Goal: Information Seeking & Learning: Learn about a topic

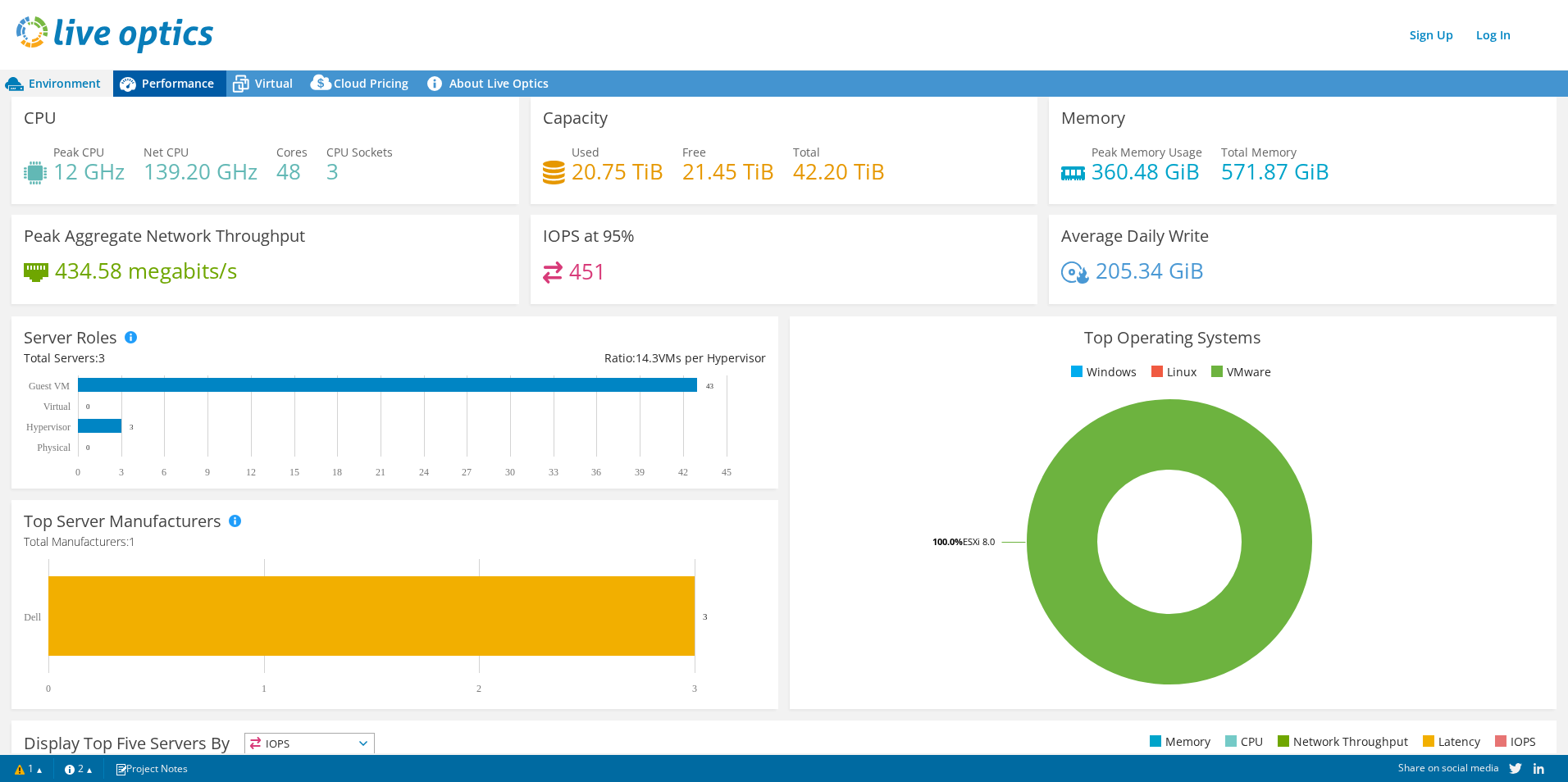
click at [181, 86] on span "Performance" at bounding box center [178, 83] width 72 height 15
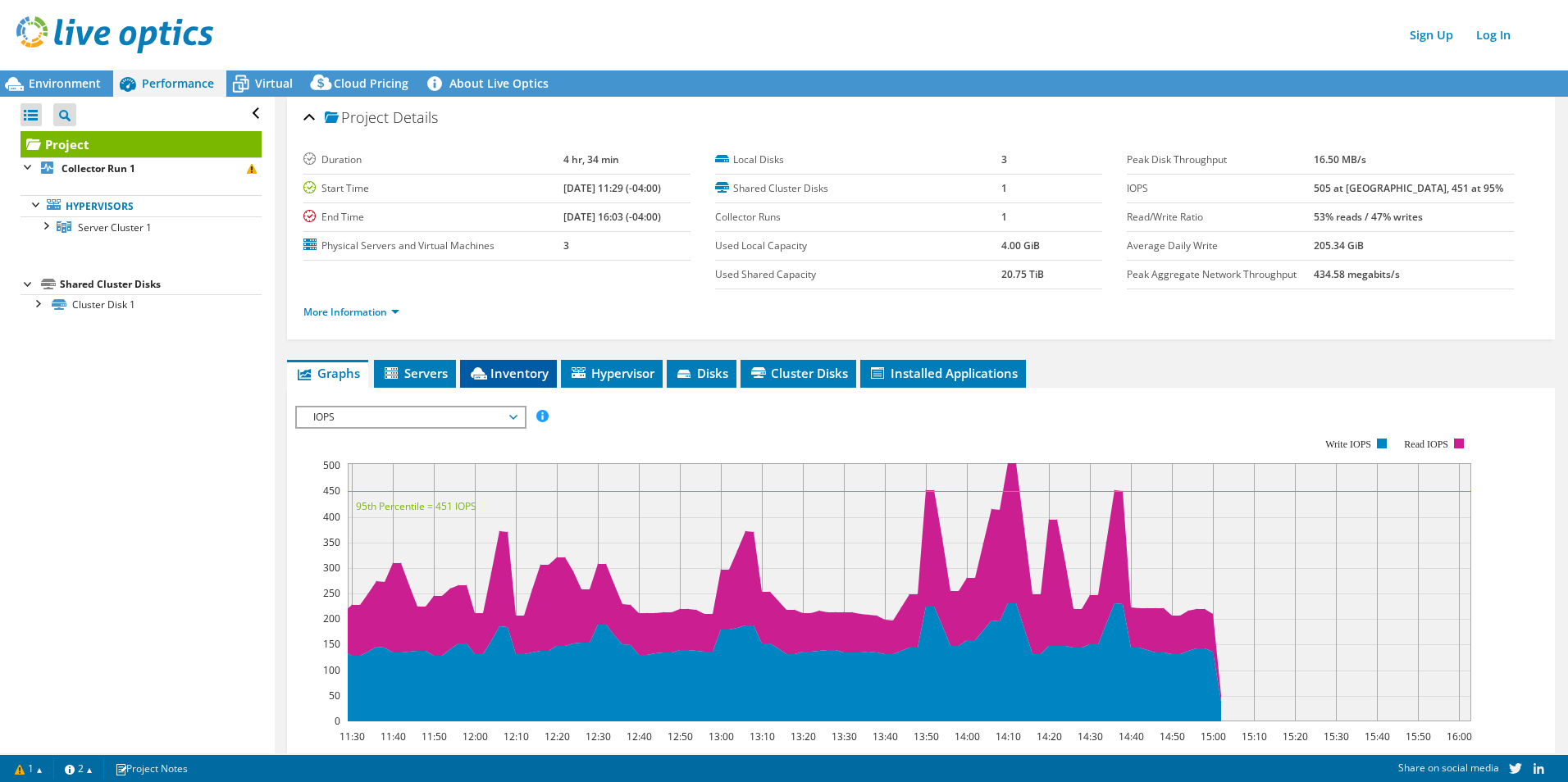
click at [485, 371] on icon at bounding box center [478, 373] width 16 height 12
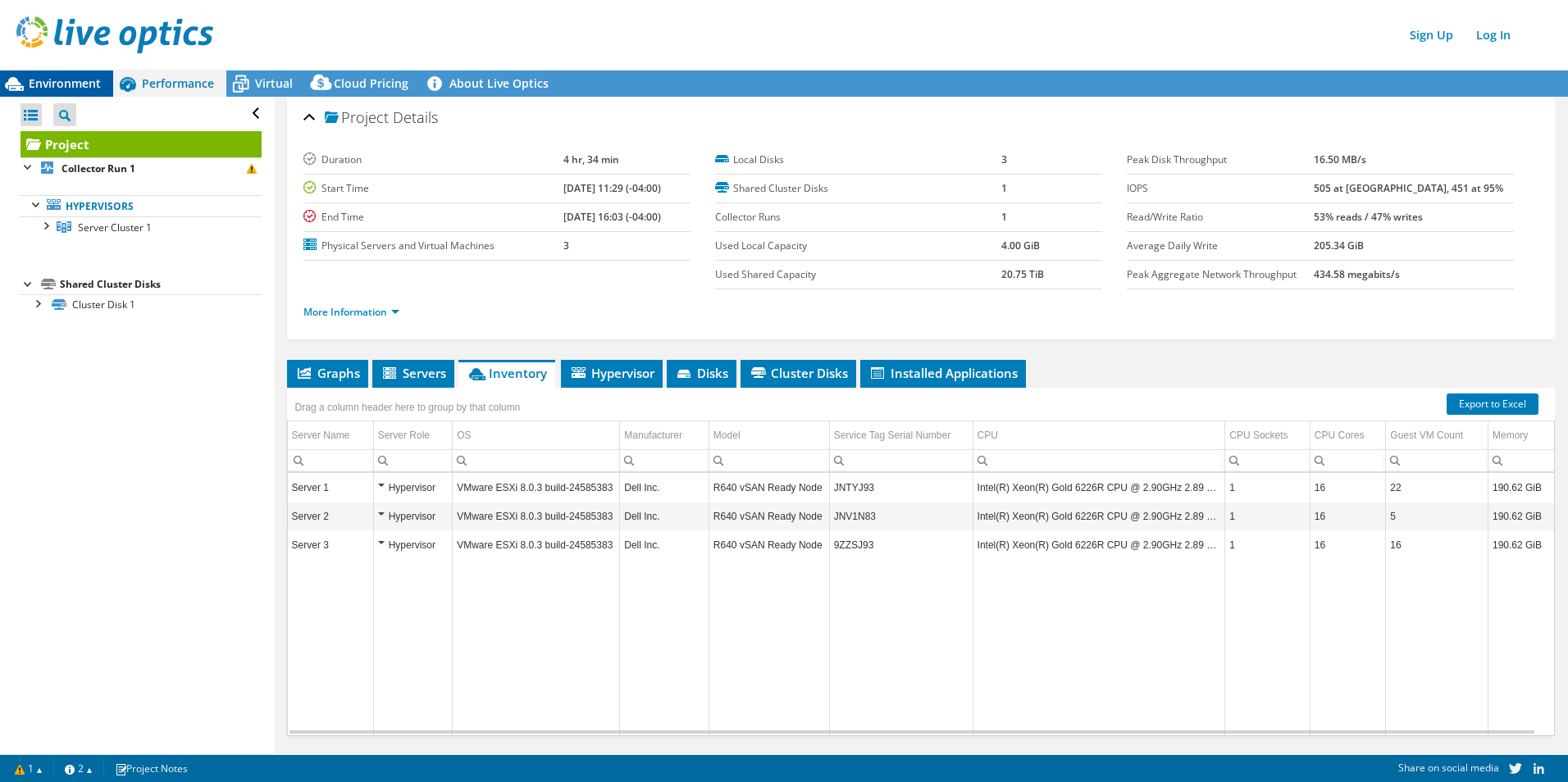
click at [66, 80] on span "Environment" at bounding box center [65, 83] width 72 height 15
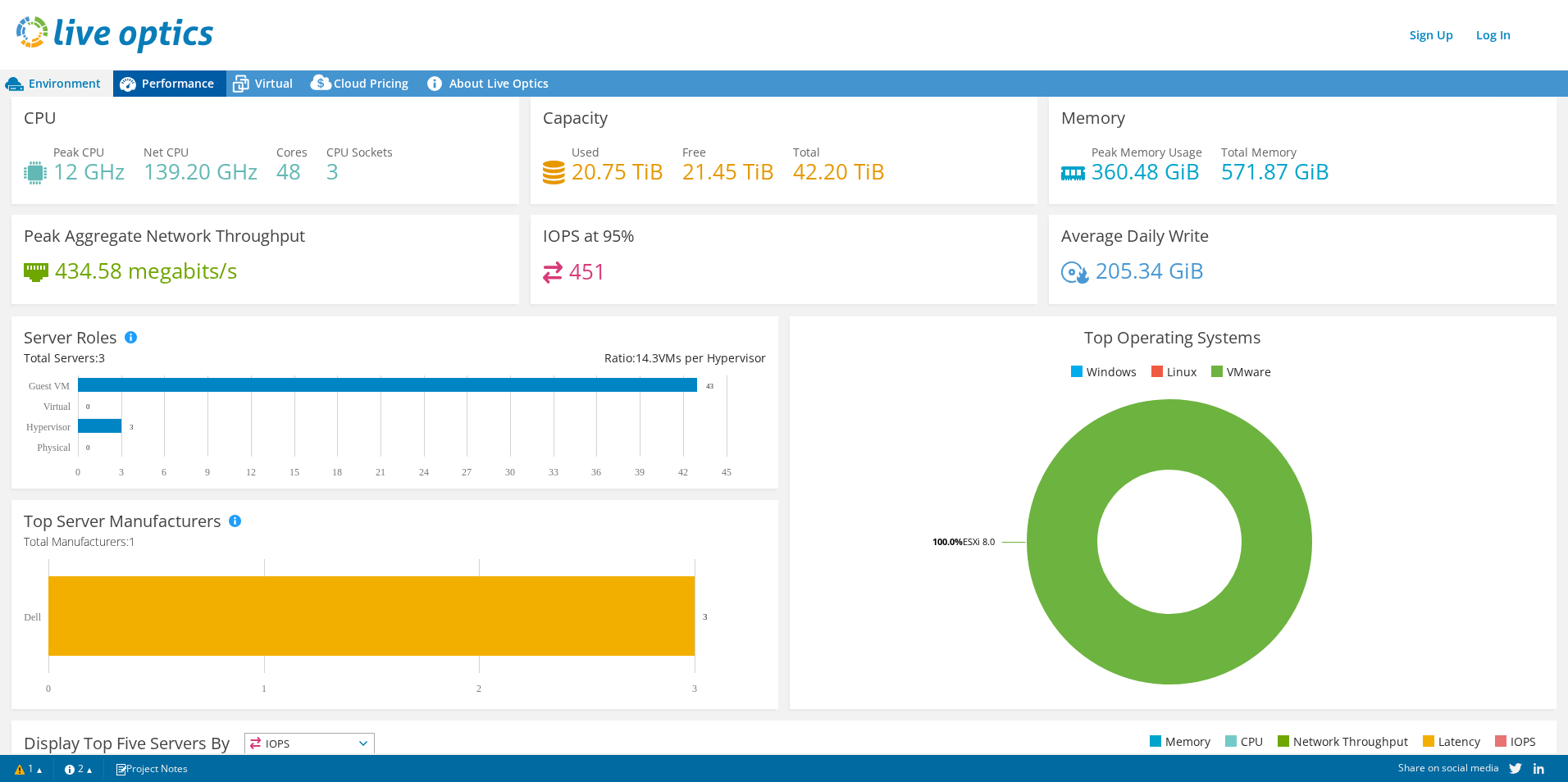
click at [215, 73] on div "Performance" at bounding box center [170, 84] width 113 height 27
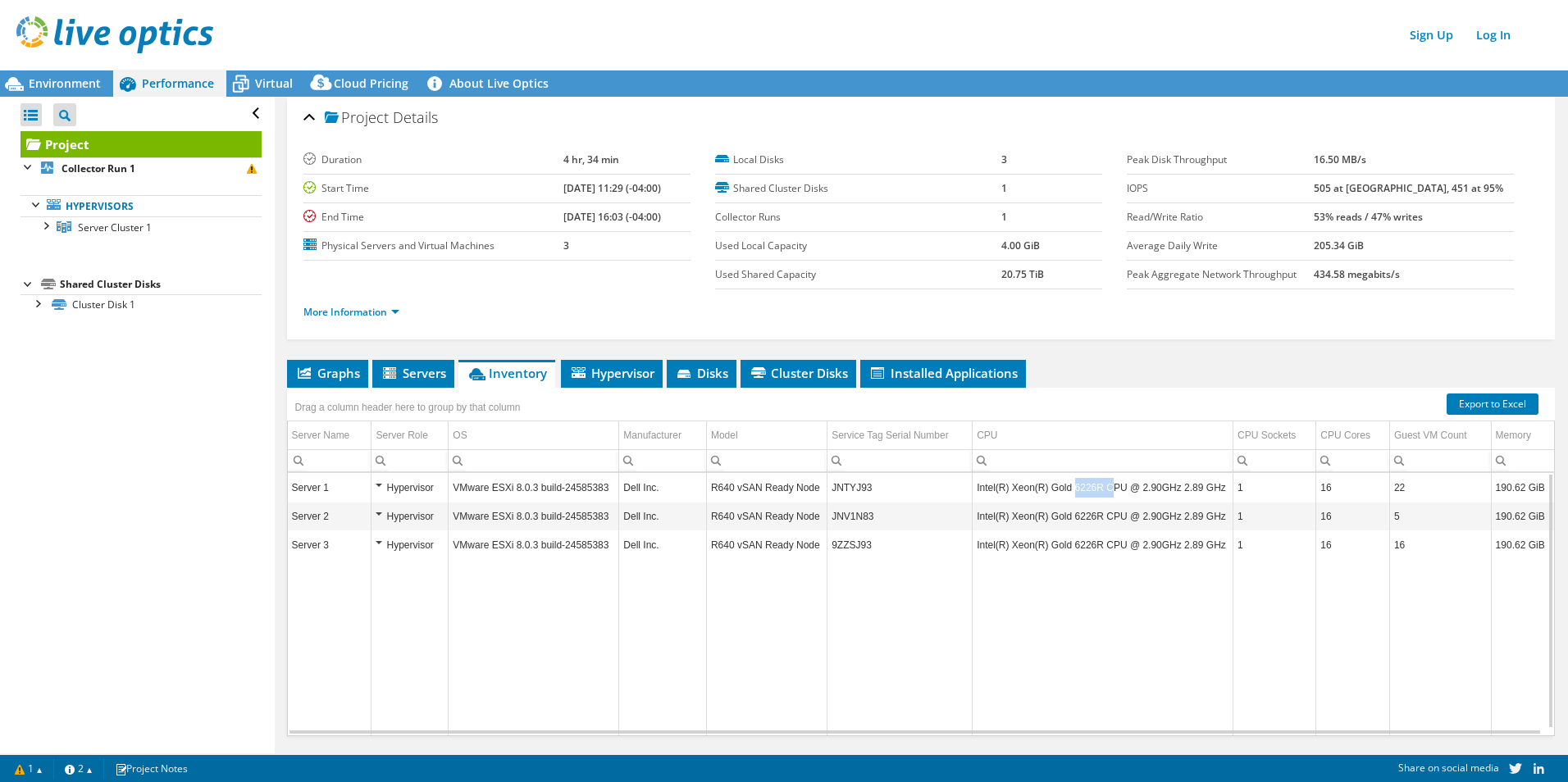
drag, startPoint x: 1065, startPoint y: 487, endPoint x: 1096, endPoint y: 487, distance: 31.0
click at [1096, 487] on td "Intel(R) Xeon(R) Gold 6226R CPU @ 2.90GHz 2.89 GHz" at bounding box center [1103, 488] width 260 height 29
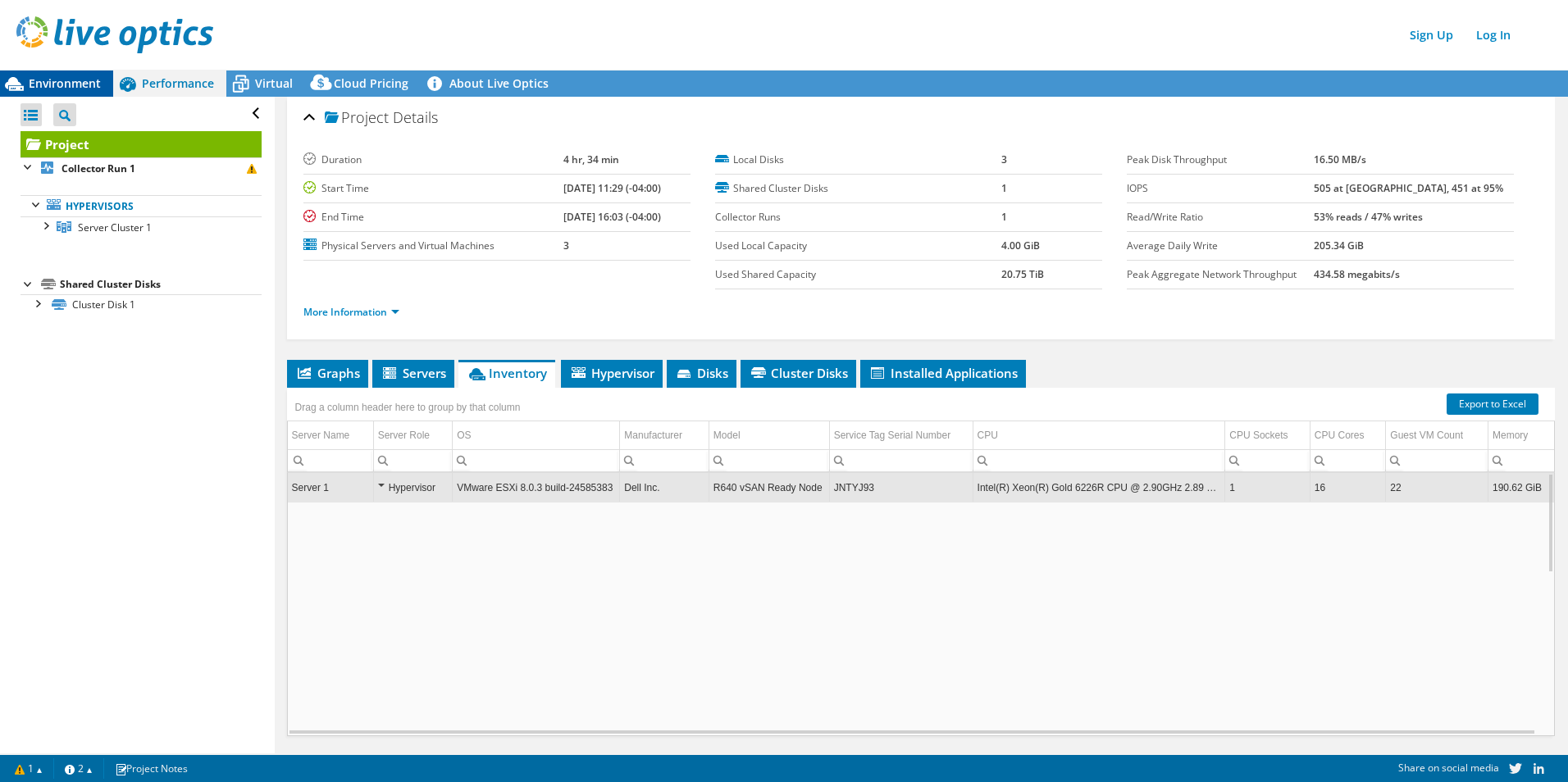
click at [96, 79] on span "Environment" at bounding box center [65, 83] width 72 height 15
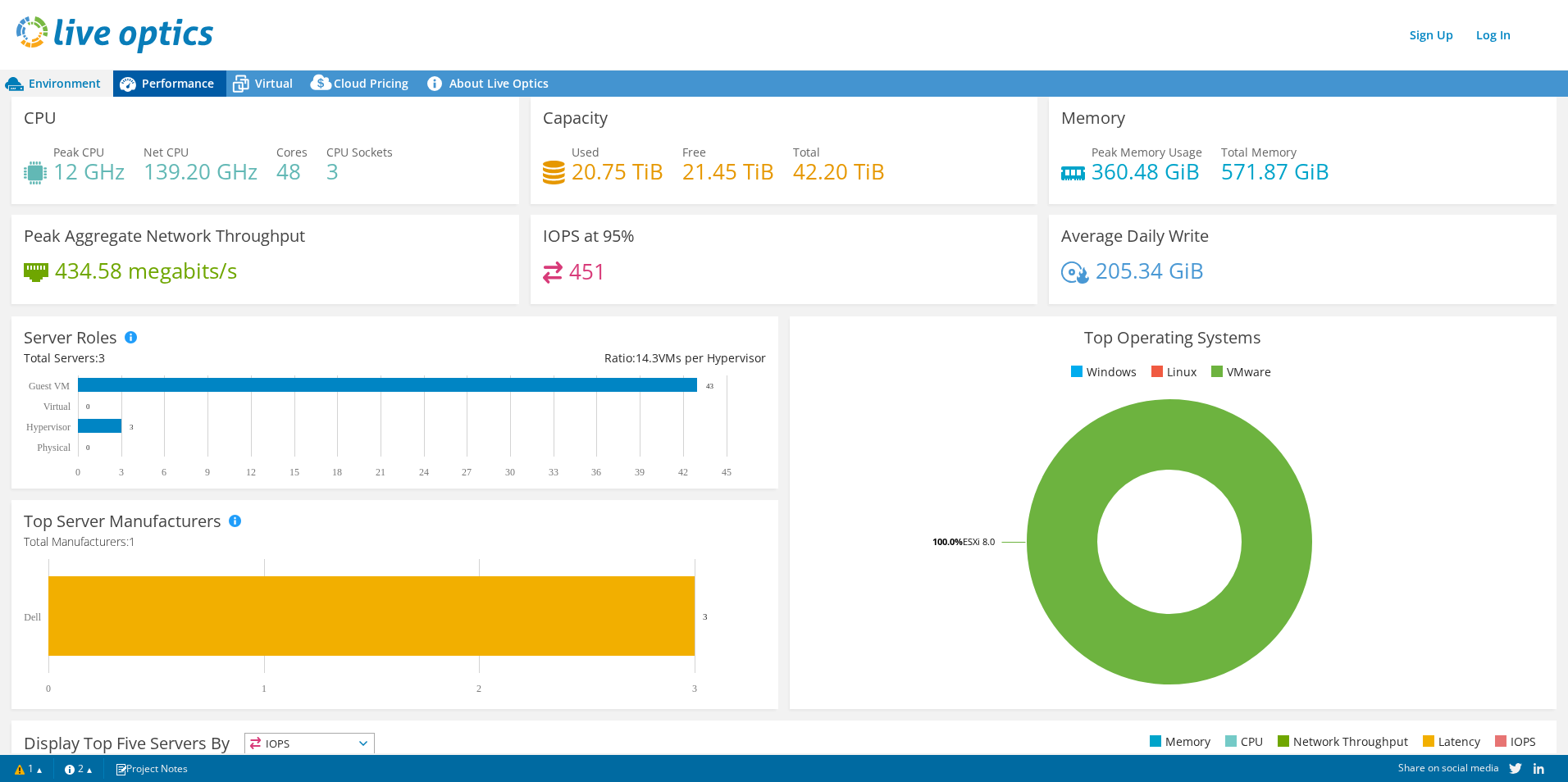
click at [167, 83] on span "Performance" at bounding box center [178, 83] width 72 height 15
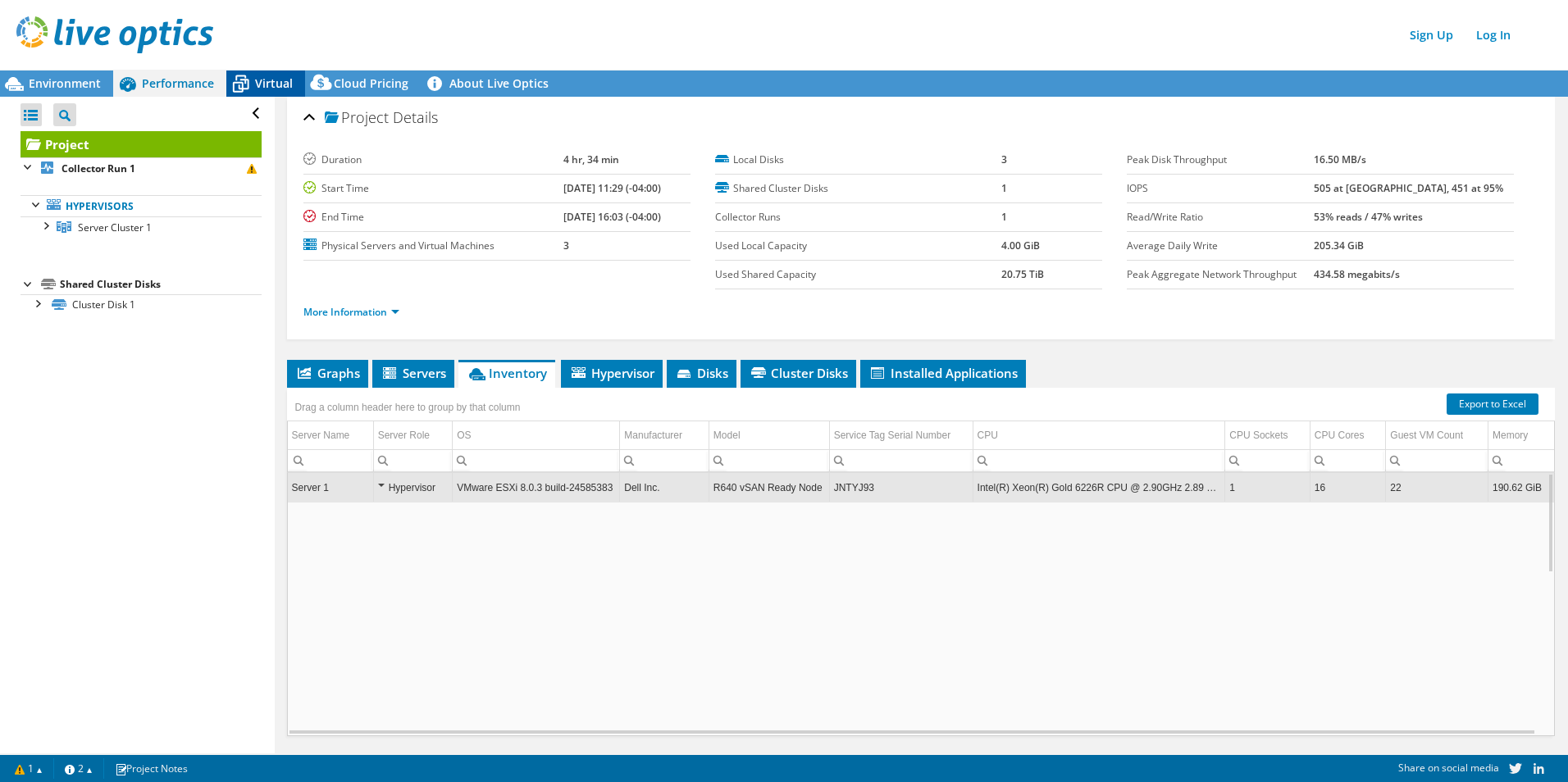
click at [283, 80] on span "Virtual" at bounding box center [274, 83] width 38 height 15
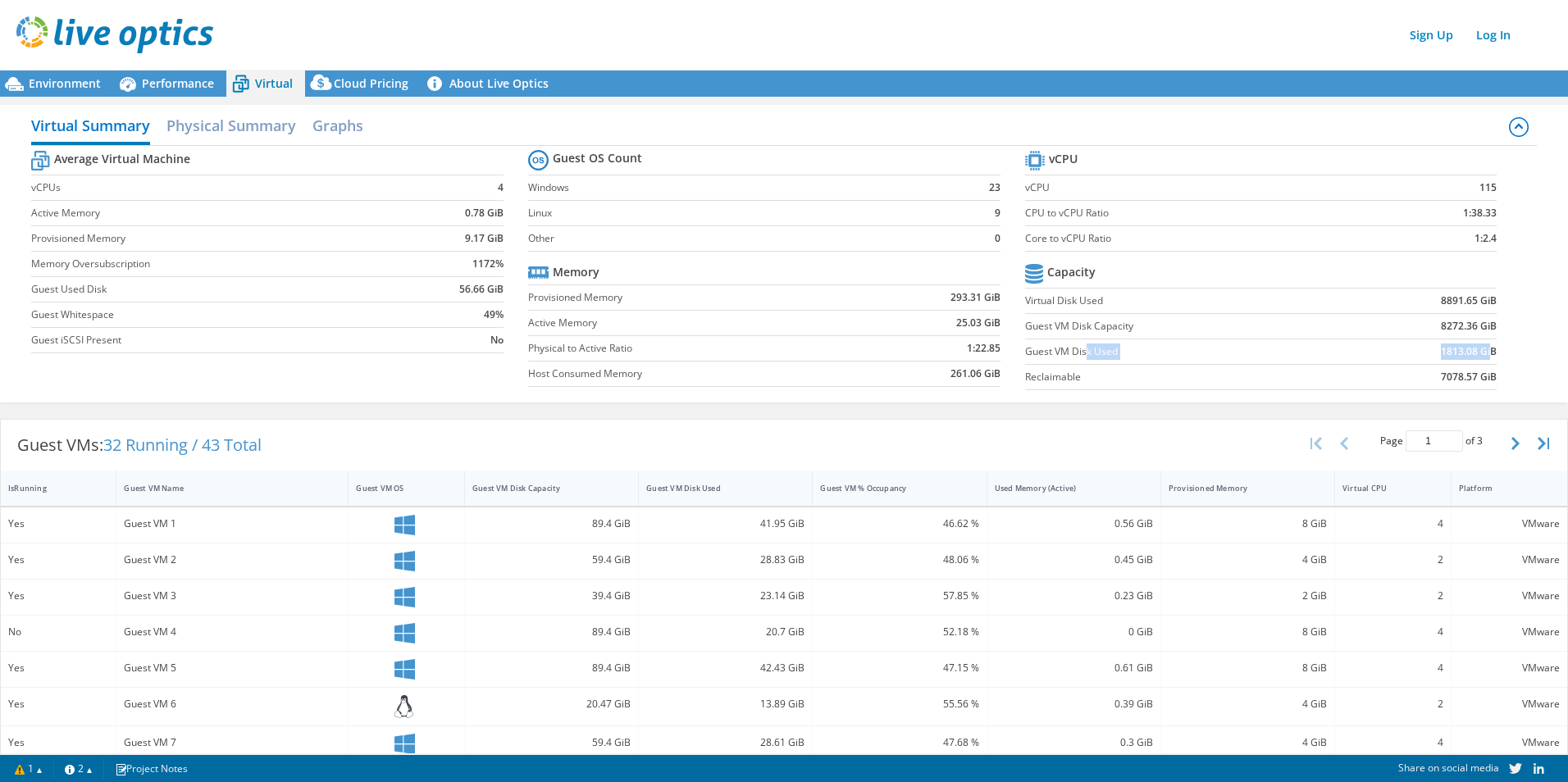
drag, startPoint x: 1080, startPoint y: 350, endPoint x: 1480, endPoint y: 345, distance: 400.0
click at [1480, 345] on tr "Guest VM Disk Used 1813.08 GiB" at bounding box center [1261, 352] width 472 height 26
click at [1445, 354] on b "1813.08 GiB" at bounding box center [1468, 351] width 55 height 16
drag, startPoint x: 1428, startPoint y: 350, endPoint x: 1472, endPoint y: 351, distance: 44.0
click at [1472, 351] on td "1813.08 GiB" at bounding box center [1420, 352] width 153 height 26
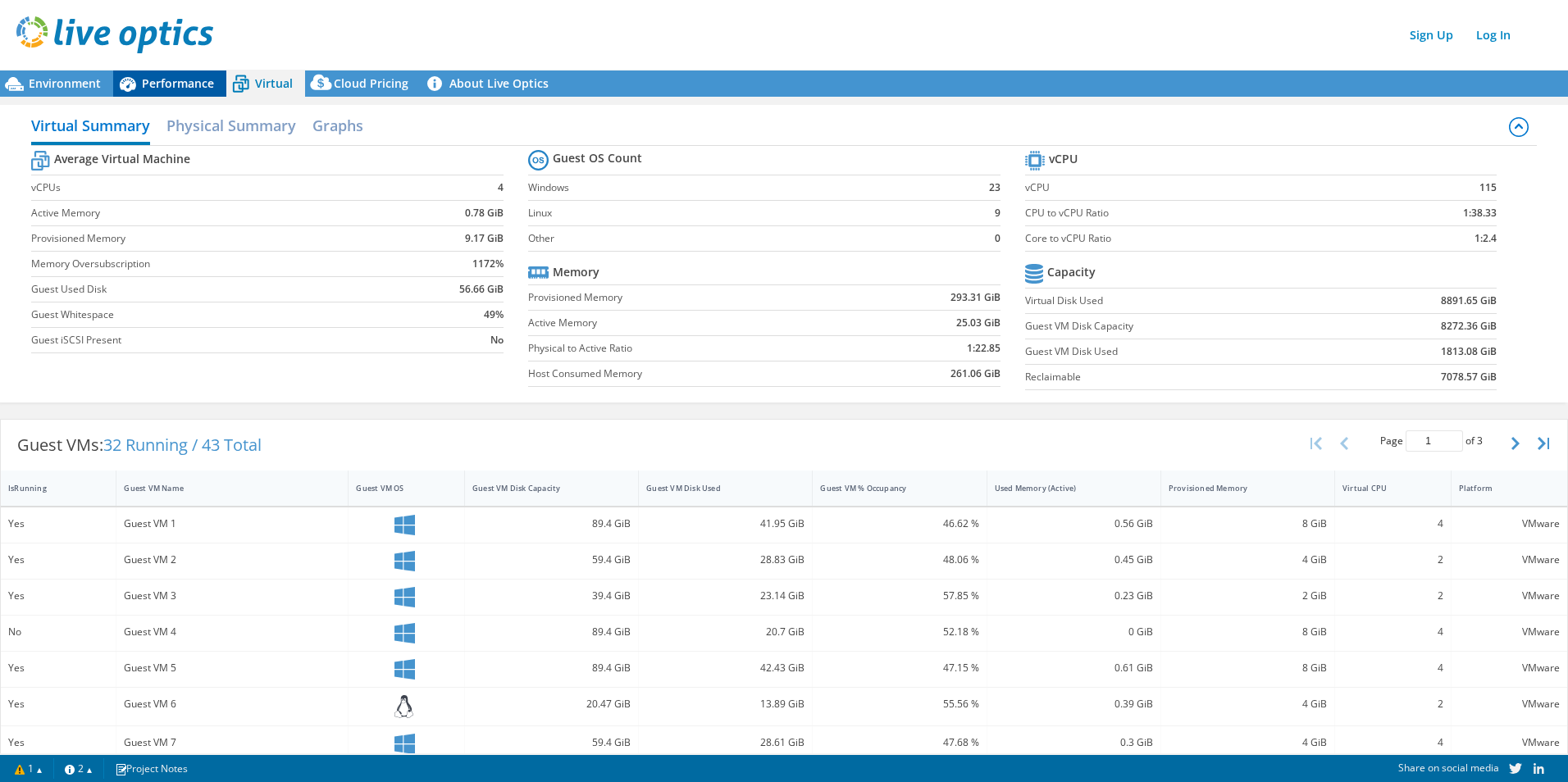
click at [137, 74] on icon at bounding box center [128, 84] width 29 height 29
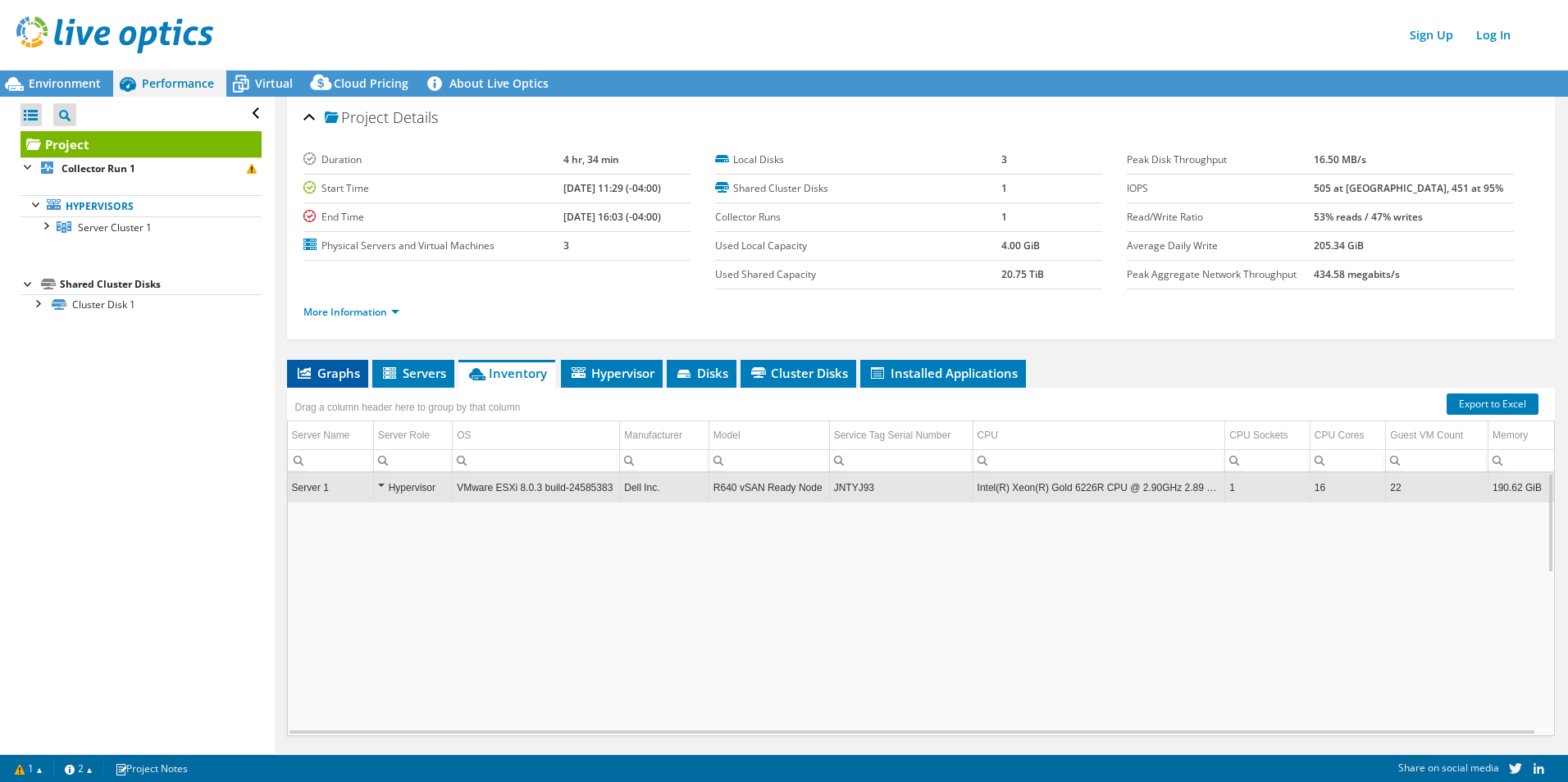
click at [342, 377] on span "Graphs" at bounding box center [327, 373] width 65 height 16
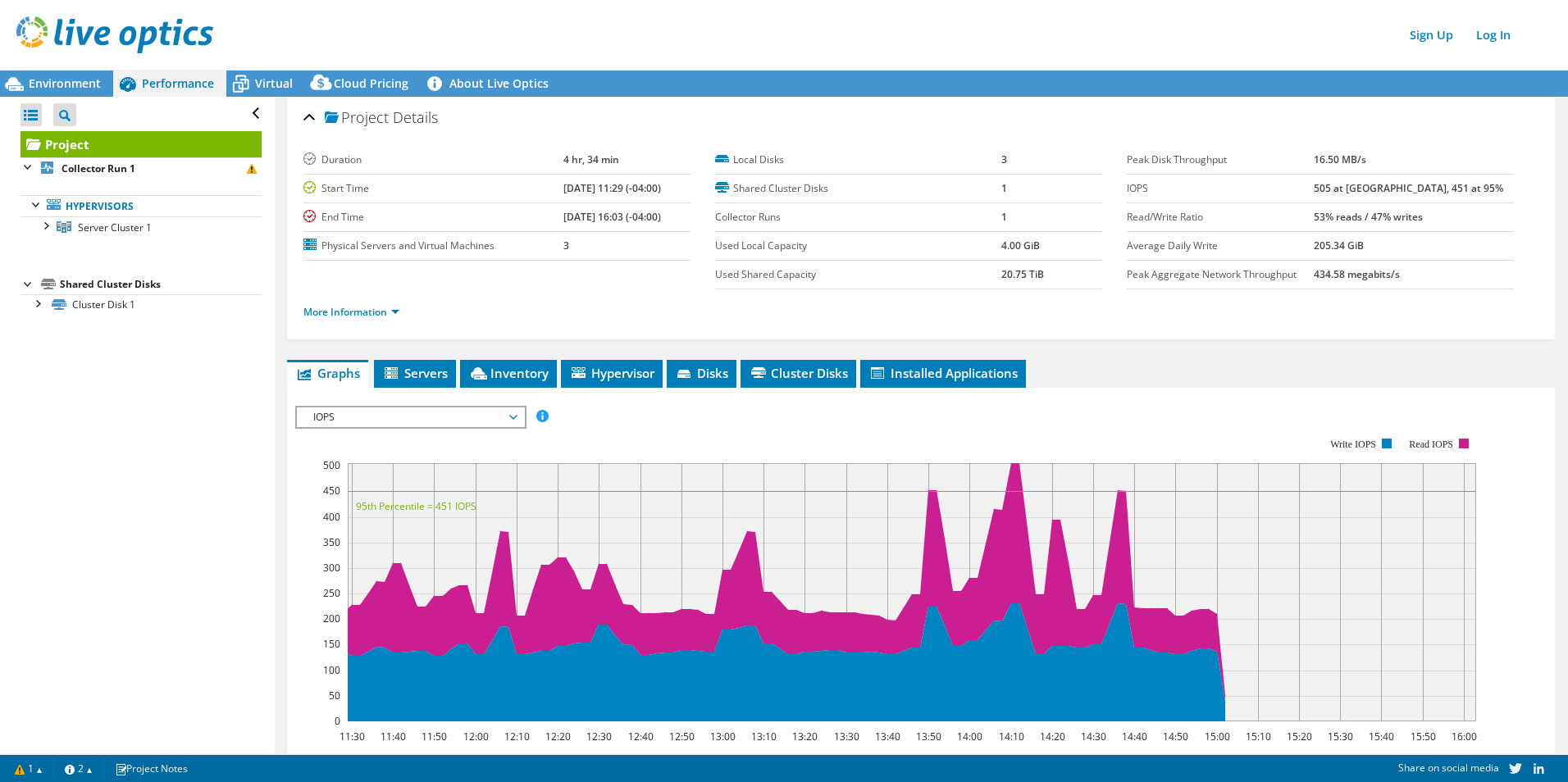
click at [410, 421] on span "IOPS" at bounding box center [410, 417] width 211 height 20
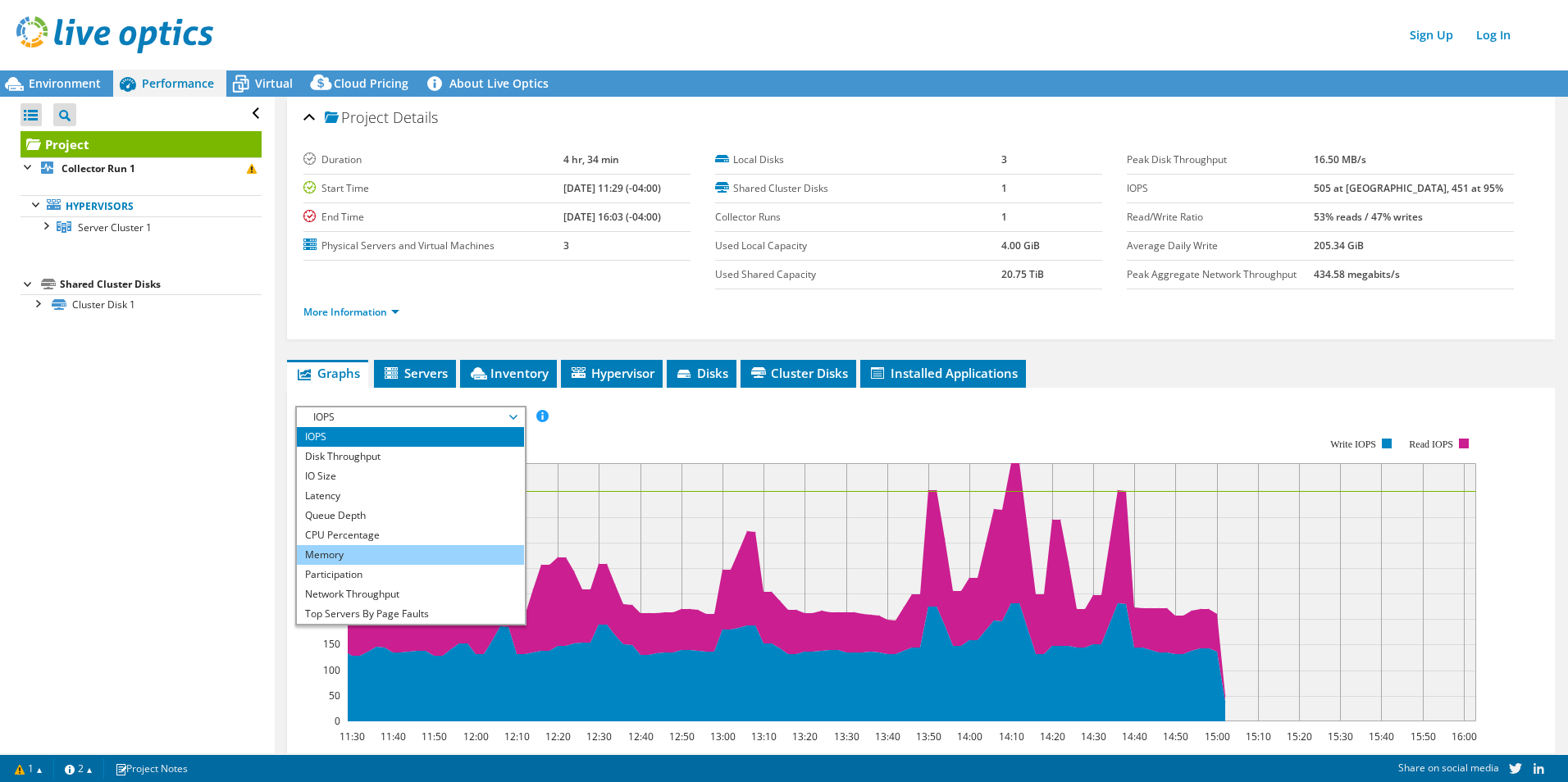
click at [388, 558] on li "Memory" at bounding box center [410, 555] width 227 height 20
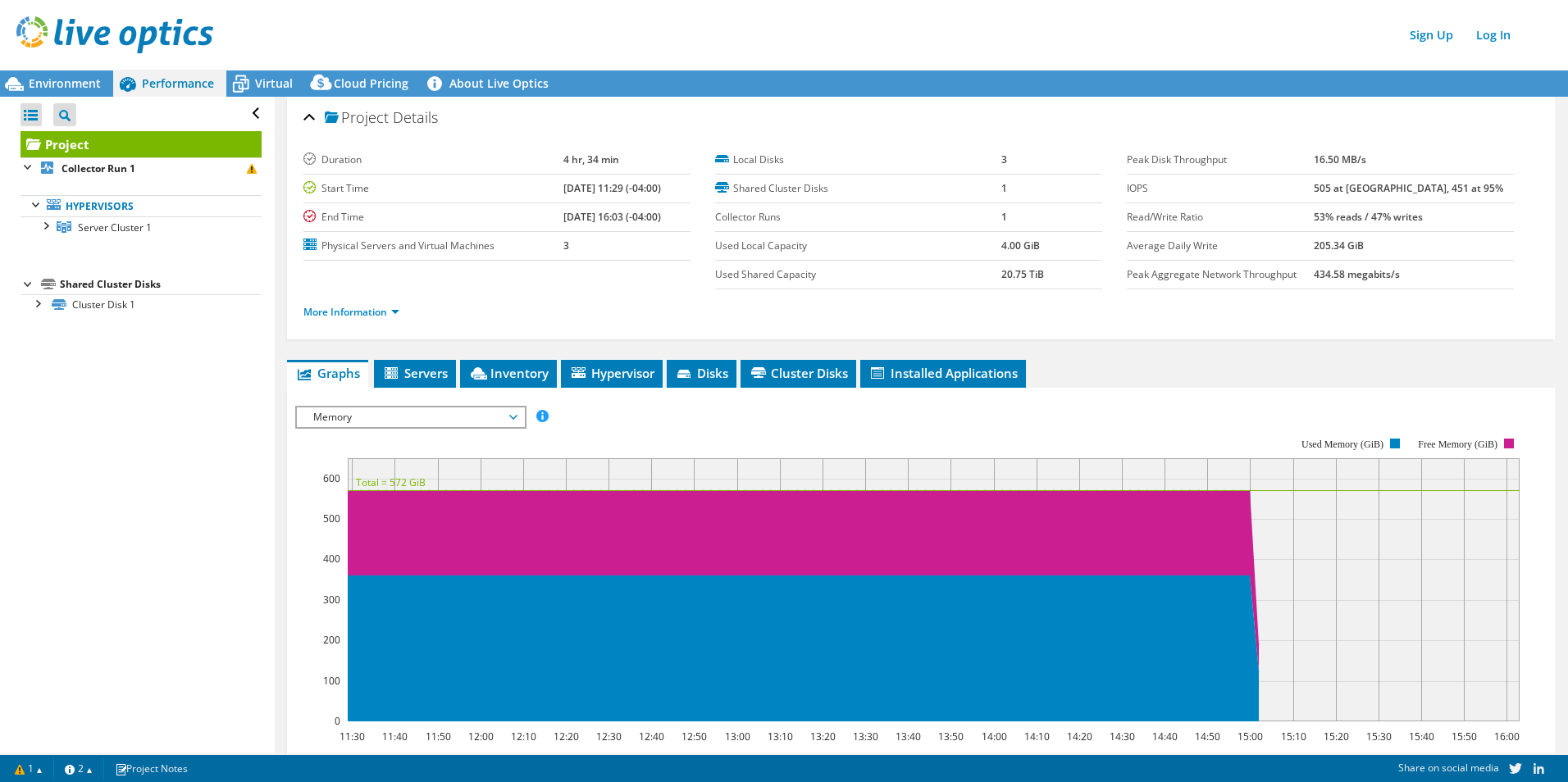
click at [443, 417] on span "Memory" at bounding box center [410, 417] width 211 height 20
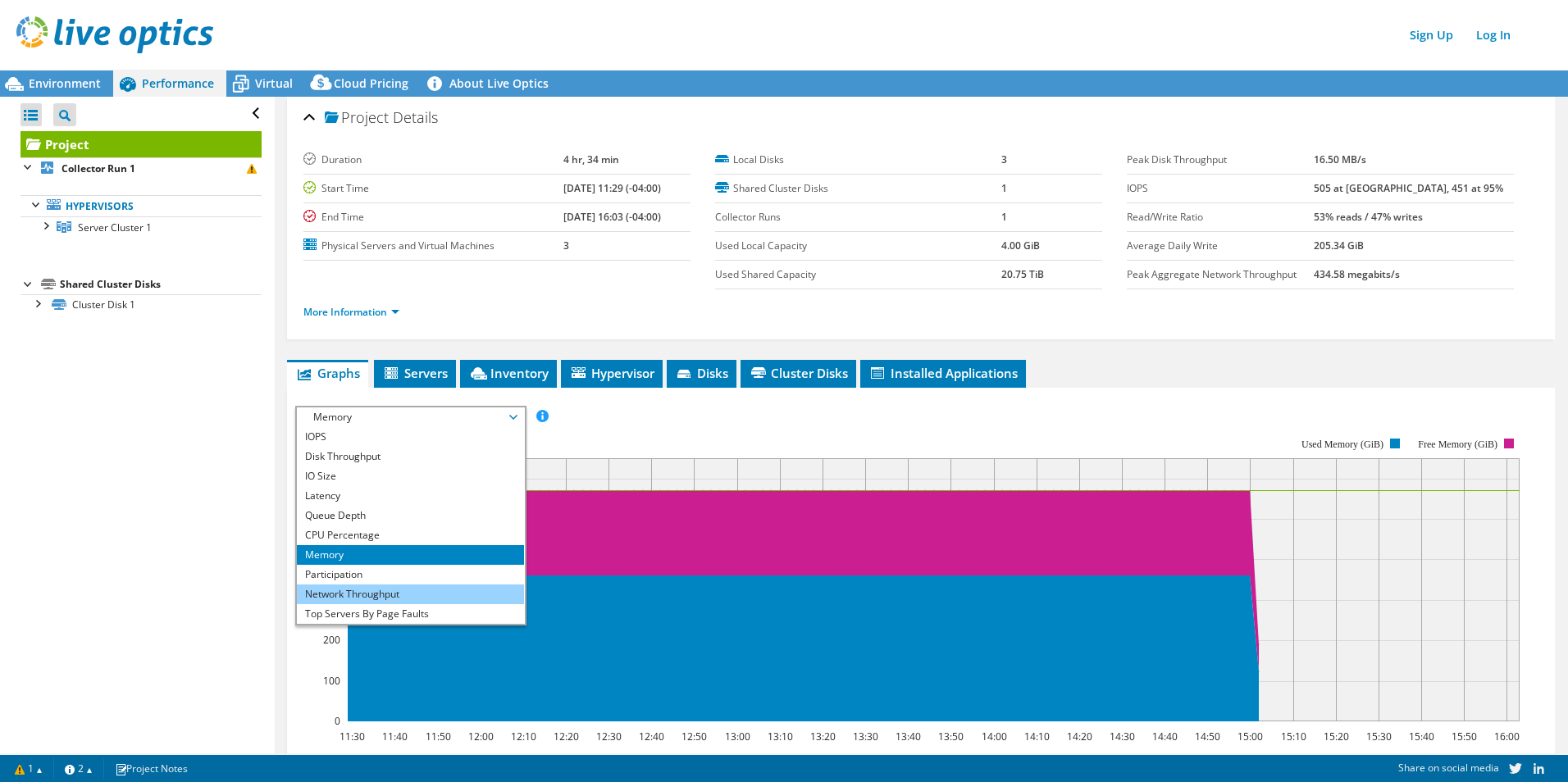
click at [435, 596] on li "Network Throughput" at bounding box center [410, 594] width 227 height 20
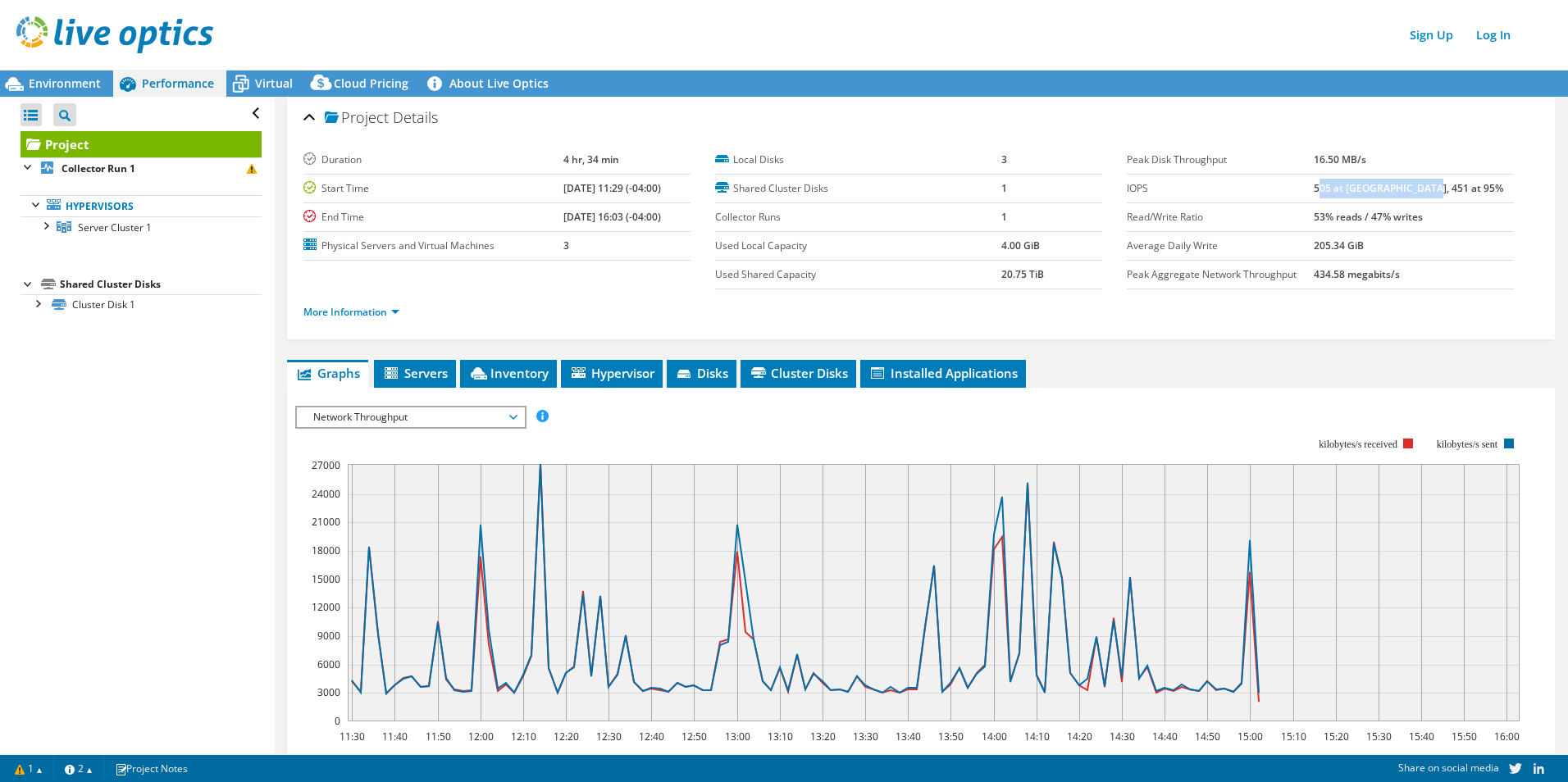
drag, startPoint x: 1360, startPoint y: 188, endPoint x: 1470, endPoint y: 192, distance: 110.1
click at [1470, 192] on td "505 at [GEOGRAPHIC_DATA], 451 at 95%" at bounding box center [1413, 189] width 199 height 29
click at [509, 83] on link "About Live Optics" at bounding box center [490, 84] width 140 height 27
click at [77, 83] on span "Environment" at bounding box center [65, 83] width 72 height 15
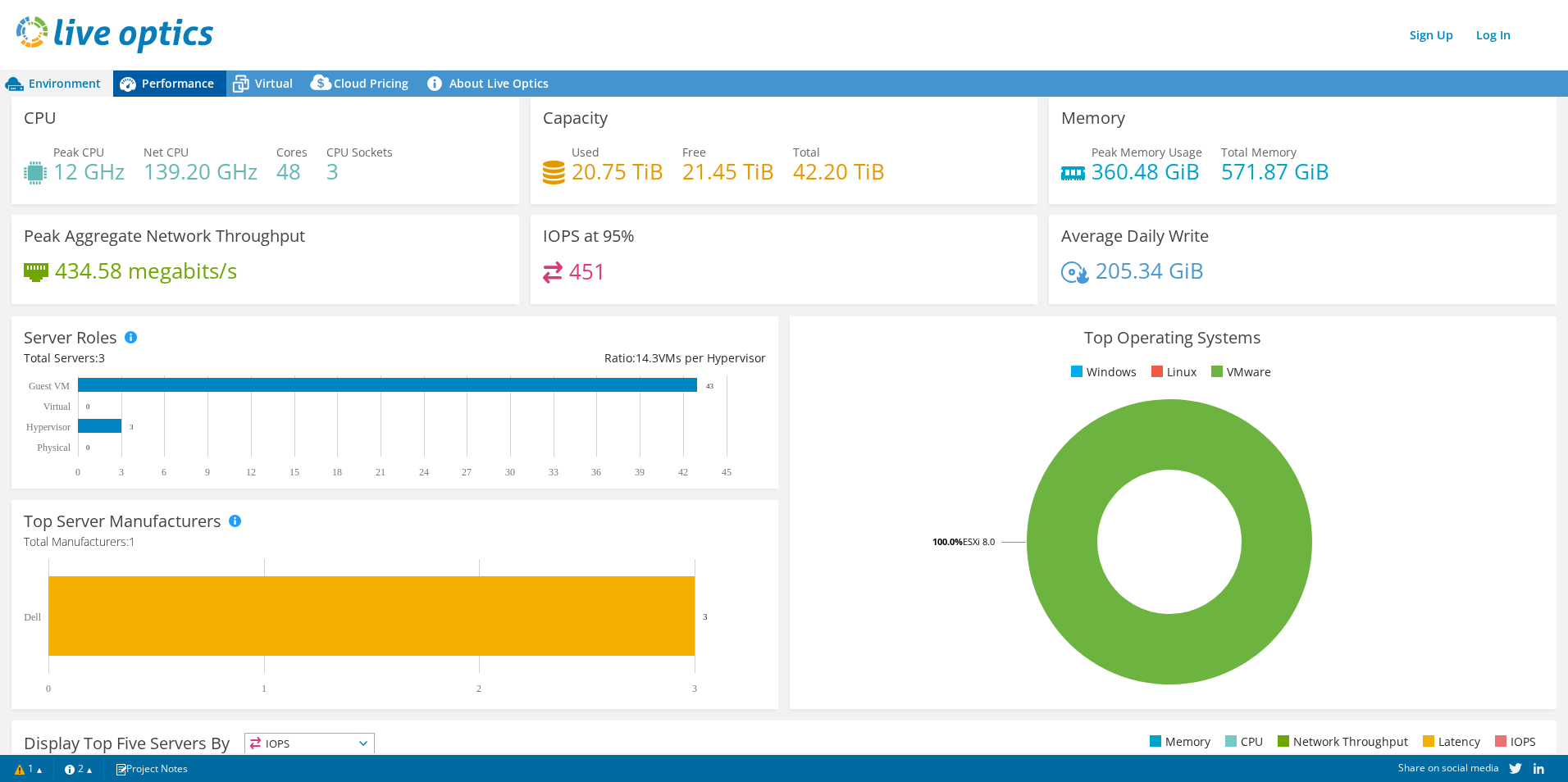
click at [182, 89] on span "Performance" at bounding box center [178, 83] width 72 height 15
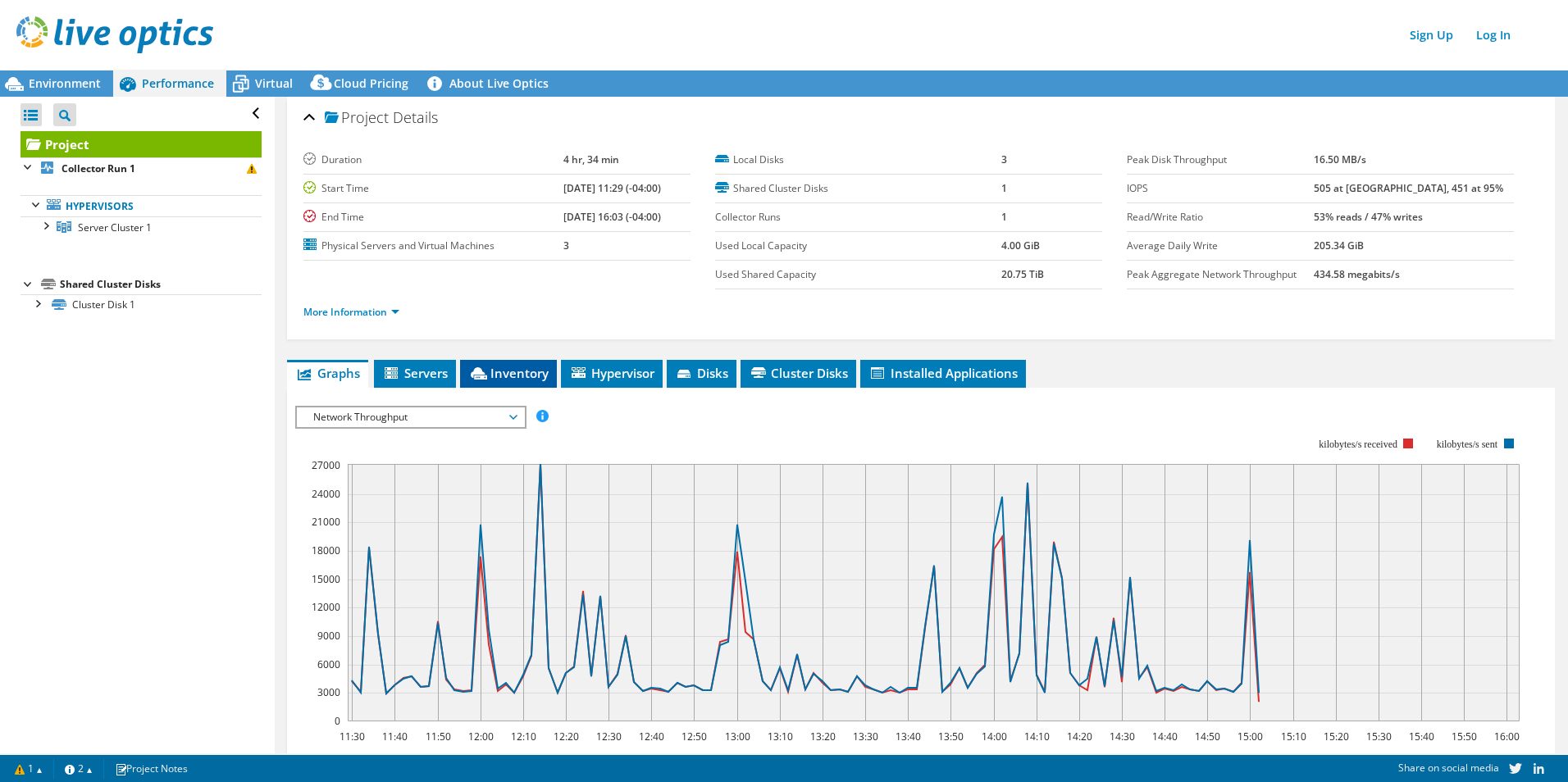
click at [494, 371] on span "Inventory" at bounding box center [508, 373] width 80 height 16
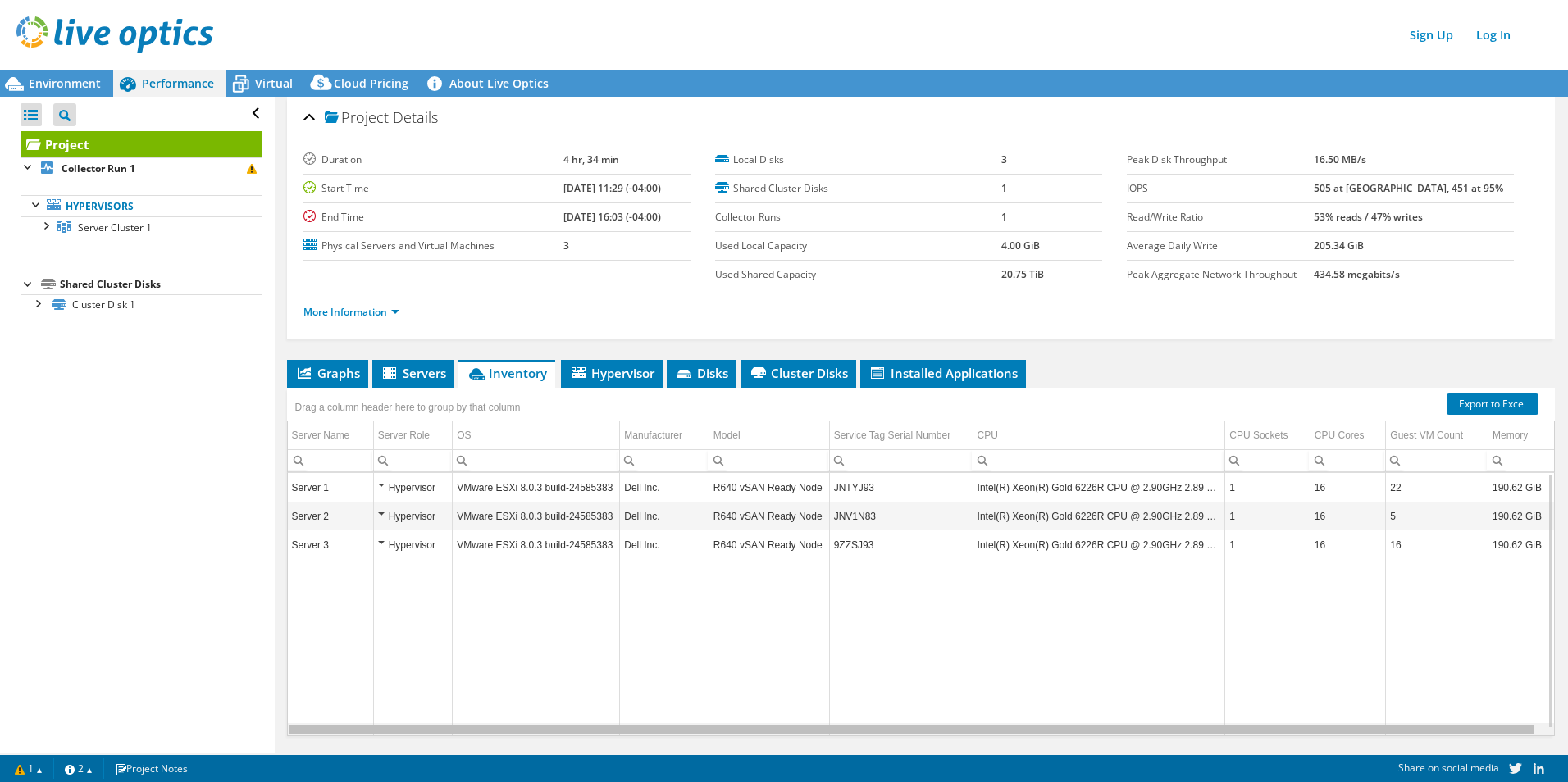
drag, startPoint x: 846, startPoint y: 731, endPoint x: 599, endPoint y: 760, distance: 248.7
click at [599, 760] on body "Sign Up Log In This project has been archived. No changes can be made, and grap…" at bounding box center [784, 391] width 1568 height 782
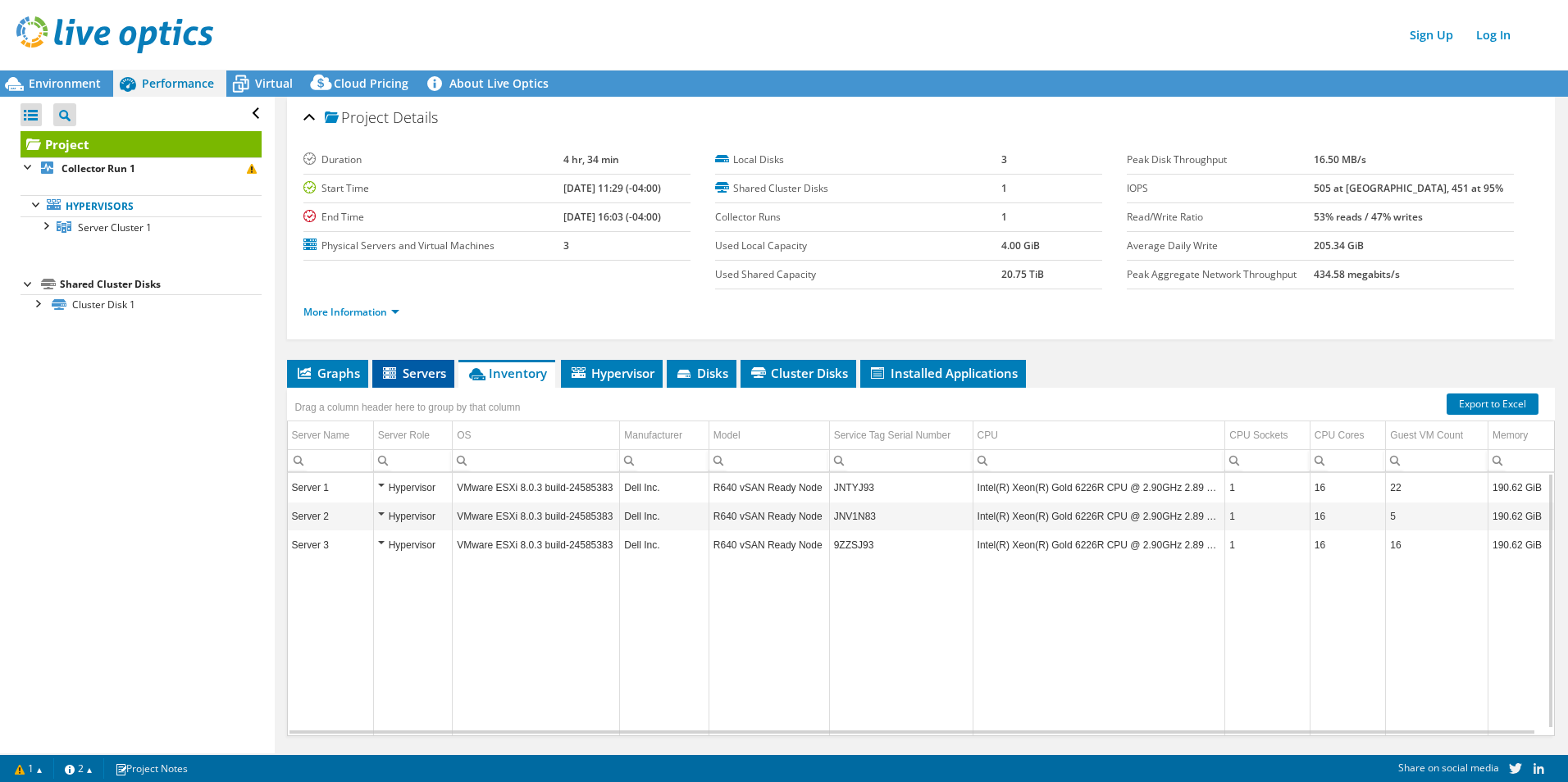
click at [433, 374] on span "Servers" at bounding box center [413, 373] width 66 height 16
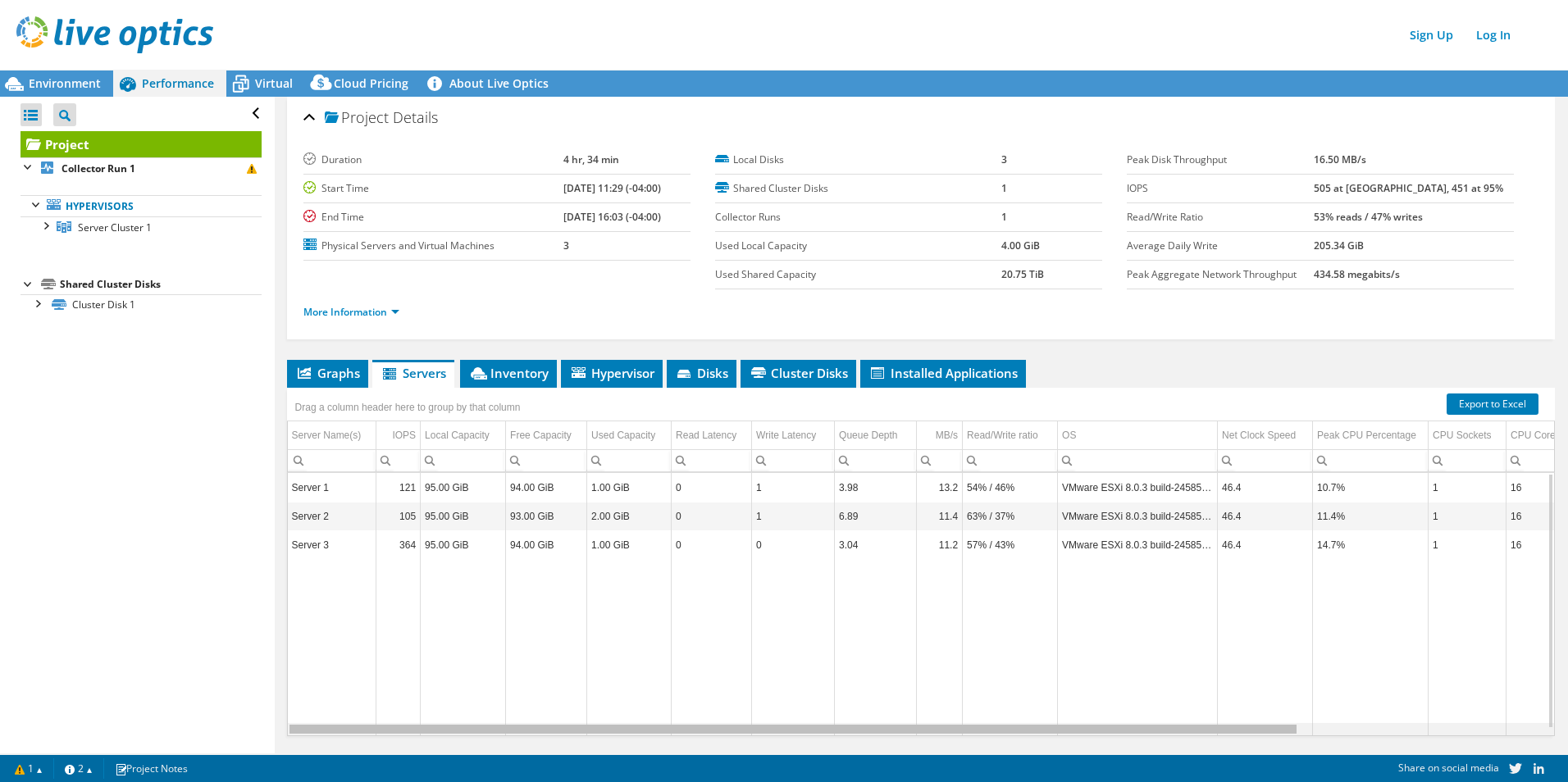
drag, startPoint x: 659, startPoint y: 730, endPoint x: 564, endPoint y: 557, distance: 197.4
click at [612, 715] on body "Sign Up Log In This project has been archived. No changes can be made, and grap…" at bounding box center [784, 391] width 1568 height 782
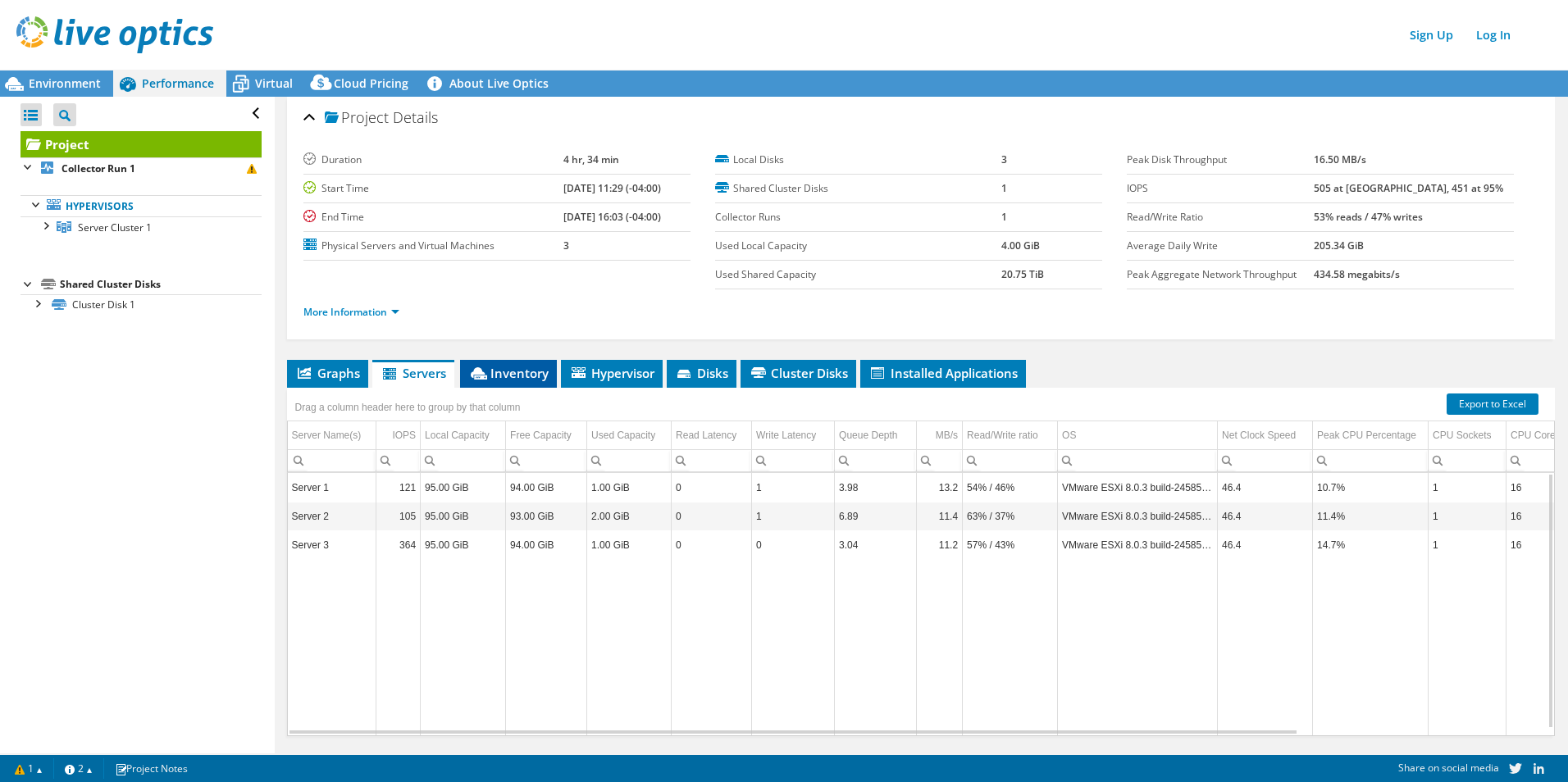
click at [495, 372] on span "Inventory" at bounding box center [508, 373] width 80 height 16
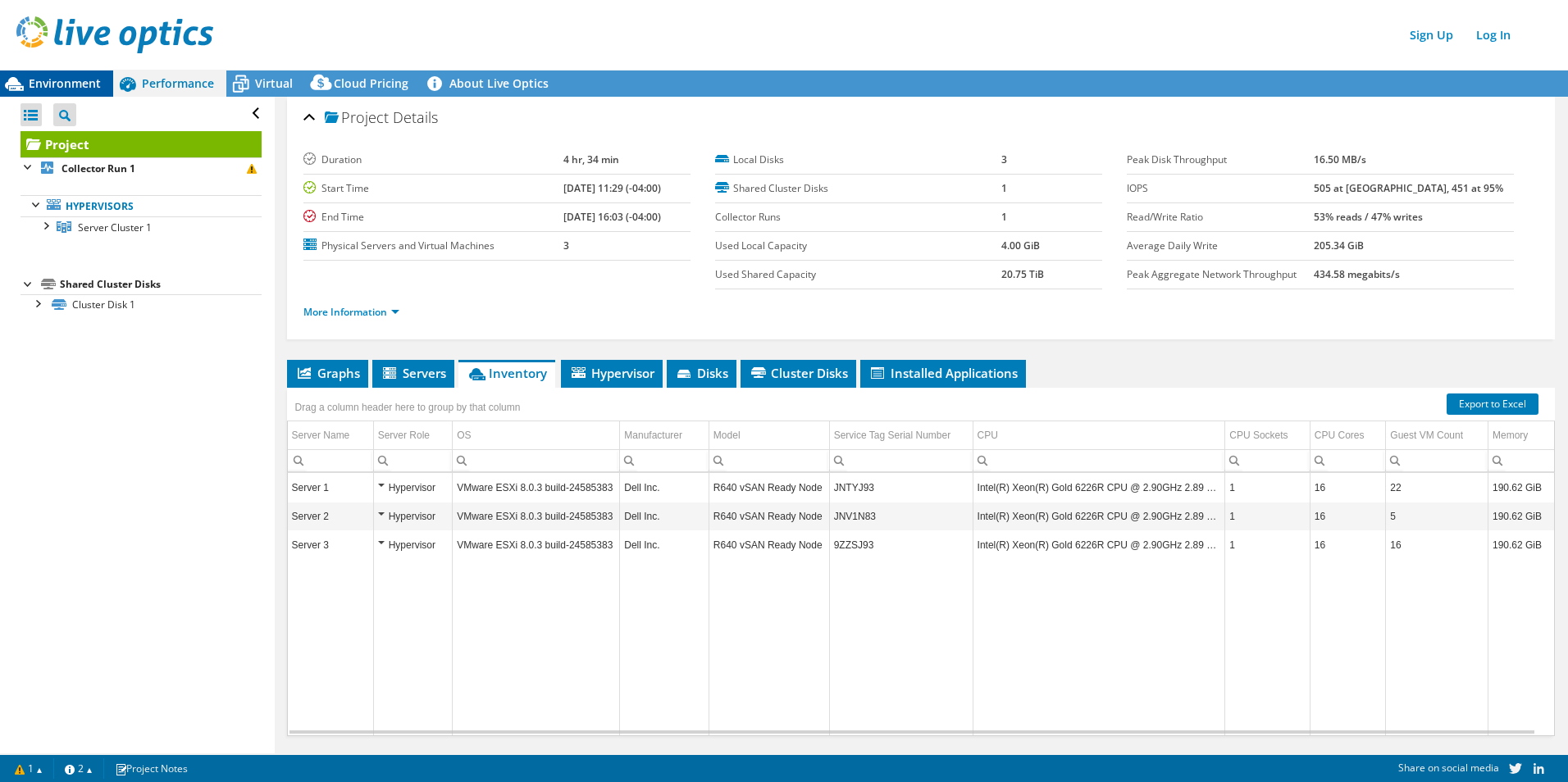
click at [90, 77] on span "Environment" at bounding box center [65, 83] width 72 height 15
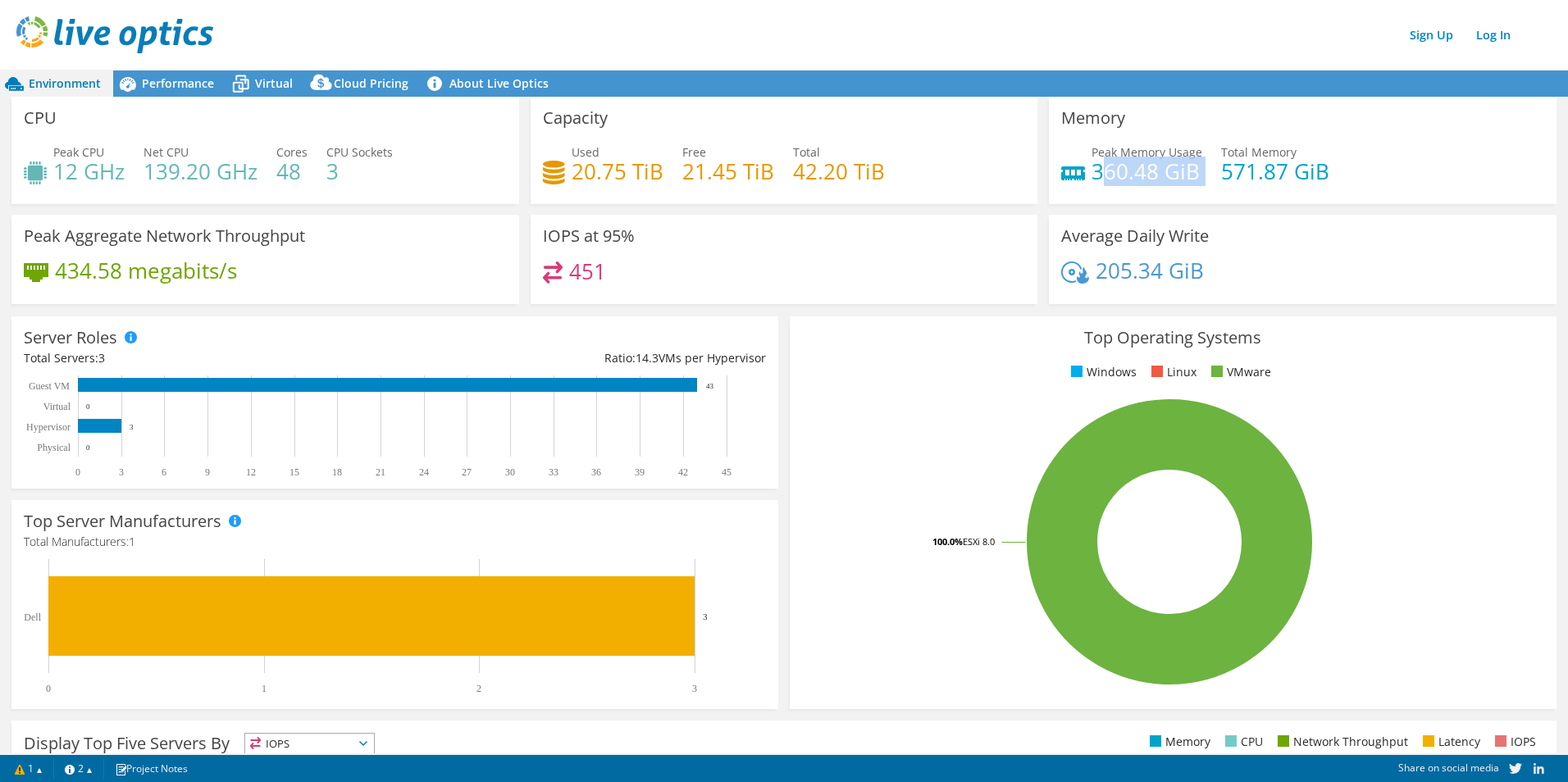
drag, startPoint x: 1096, startPoint y: 173, endPoint x: 1177, endPoint y: 187, distance: 82.2
click at [1177, 187] on div "Peak Memory Usage 360.48 GiB Total Memory 571.87 GiB" at bounding box center [1302, 170] width 483 height 53
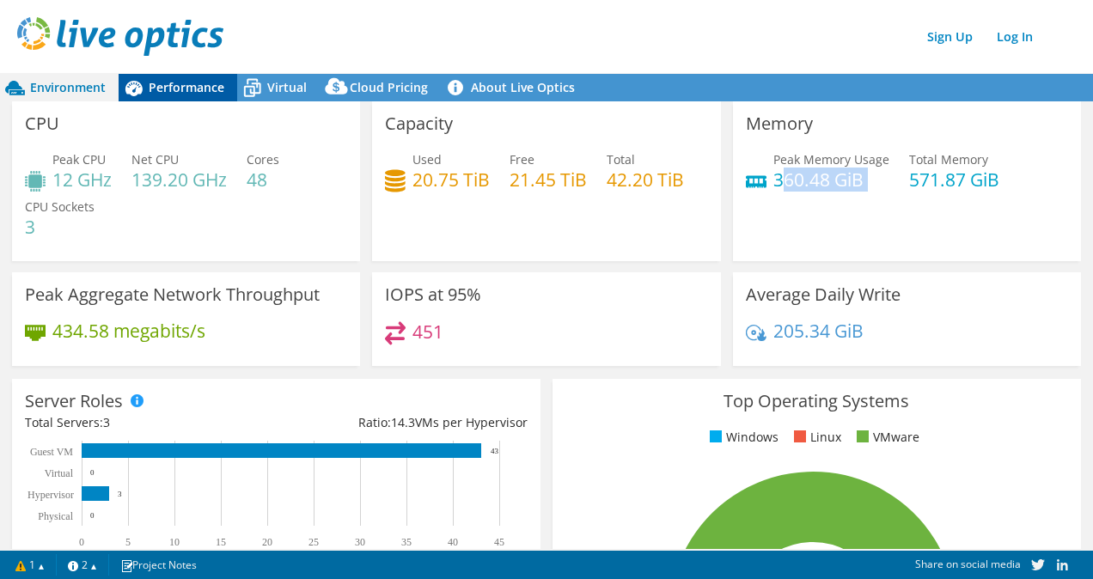
click at [150, 85] on span "Performance" at bounding box center [187, 87] width 76 height 16
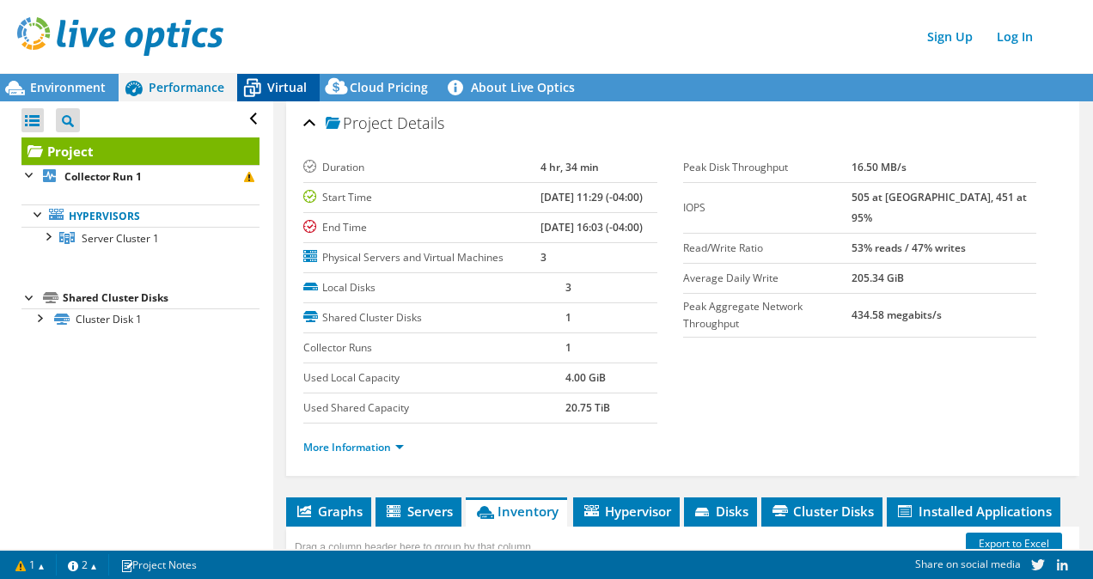
click at [283, 88] on span "Virtual" at bounding box center [287, 87] width 40 height 16
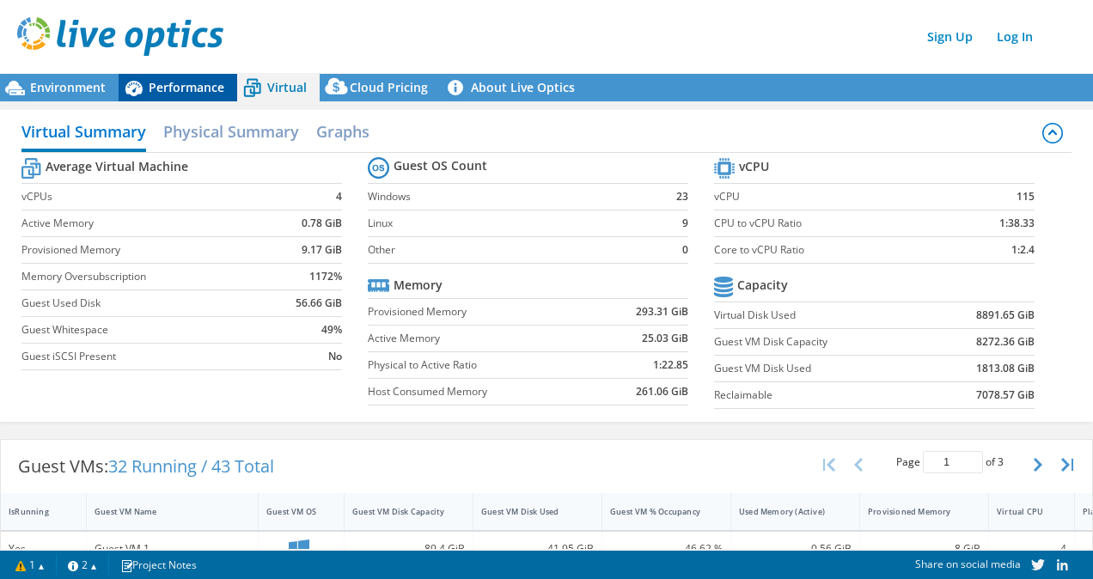
click at [199, 90] on span "Performance" at bounding box center [187, 87] width 76 height 16
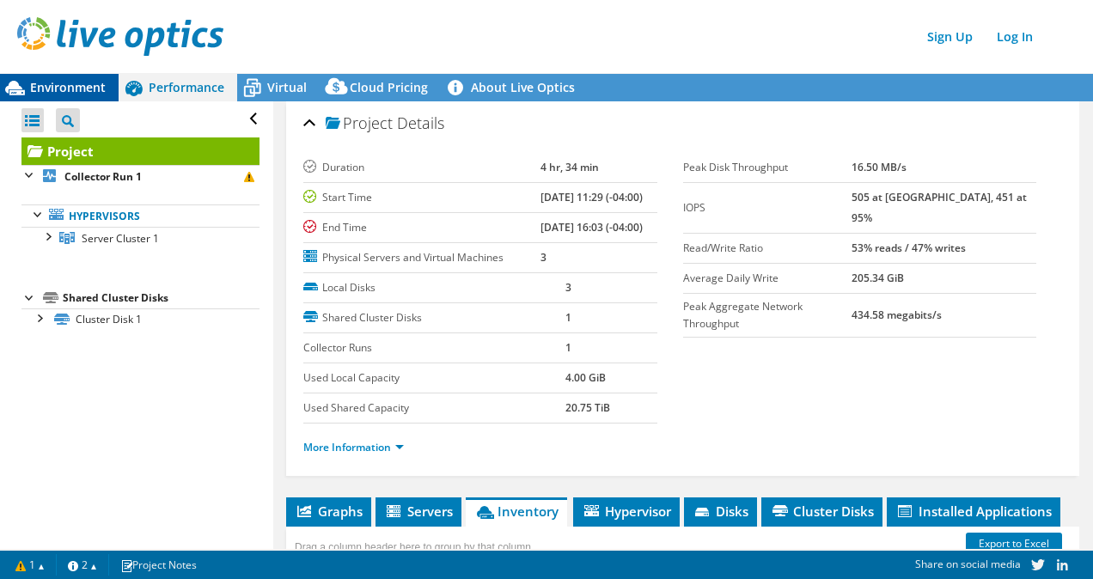
click at [85, 83] on span "Environment" at bounding box center [68, 87] width 76 height 16
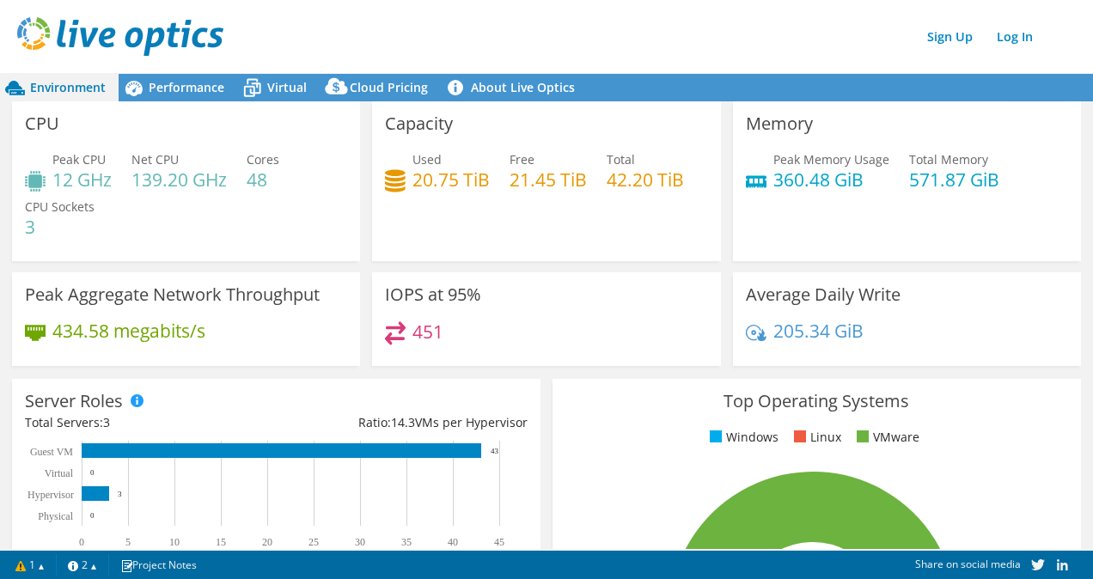
scroll to position [258, 0]
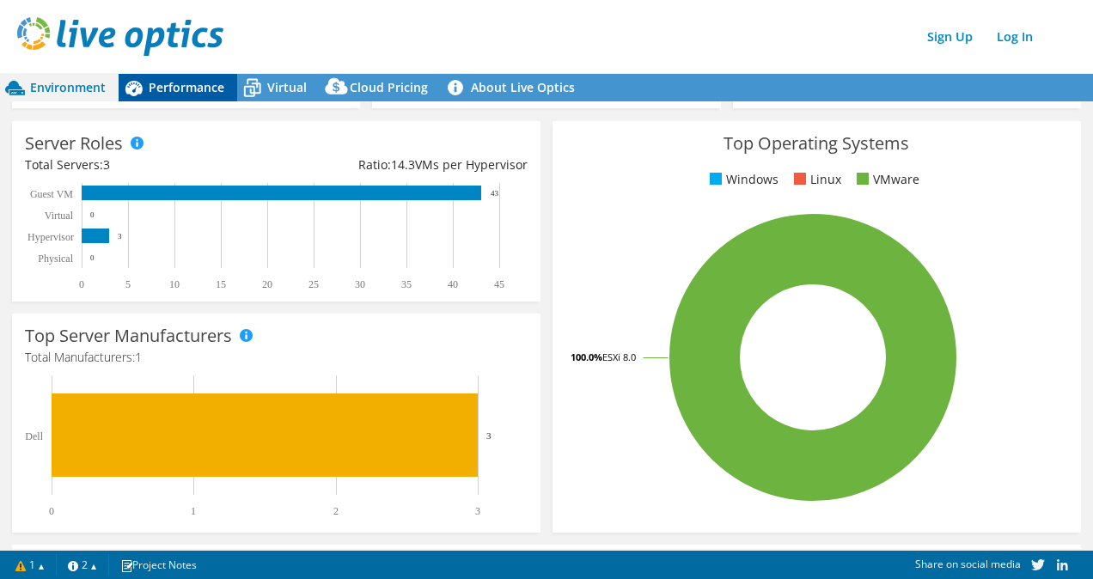
click at [162, 81] on span "Performance" at bounding box center [187, 87] width 76 height 16
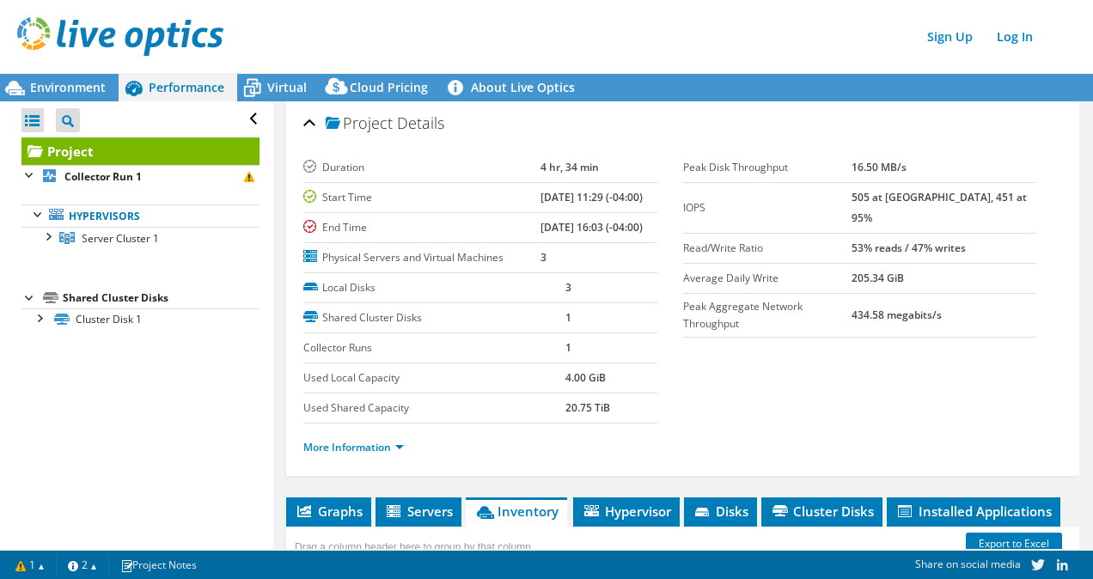
scroll to position [0, 0]
click at [270, 88] on span "Virtual" at bounding box center [287, 87] width 40 height 16
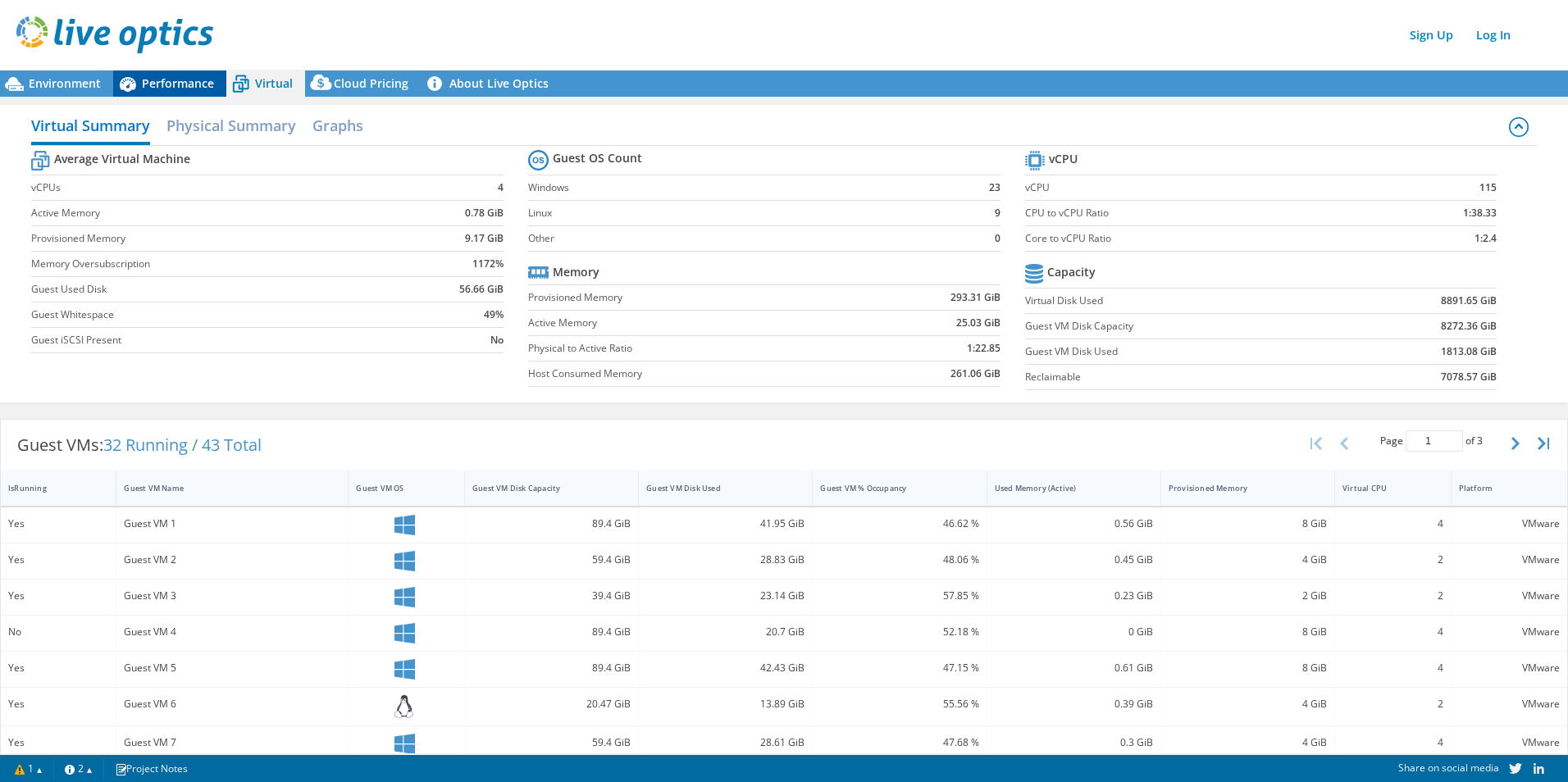
click at [177, 79] on span "Performance" at bounding box center [178, 83] width 72 height 15
